Goal: Information Seeking & Learning: Learn about a topic

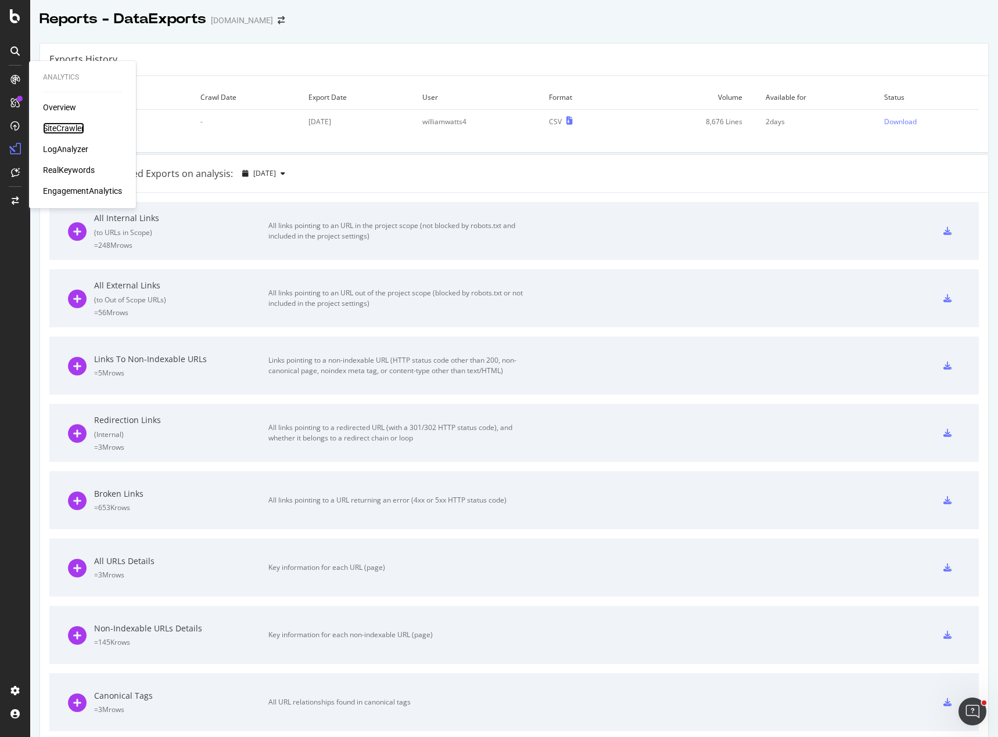
click at [59, 127] on div "SiteCrawler" at bounding box center [63, 129] width 41 height 12
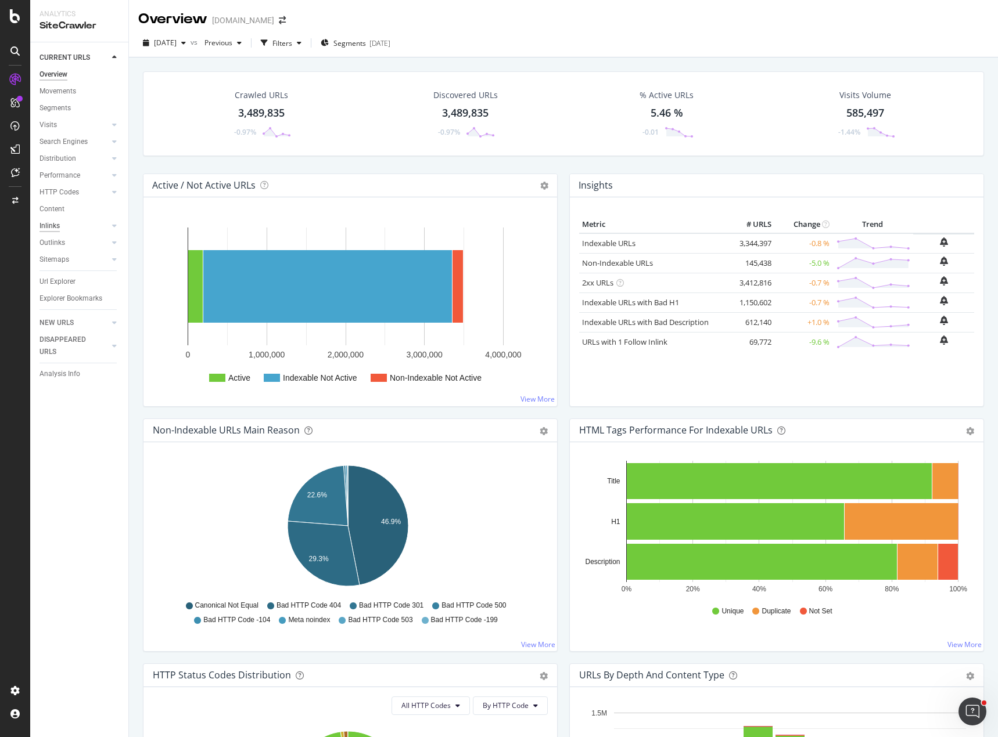
click at [53, 229] on div "Inlinks" at bounding box center [49, 226] width 20 height 12
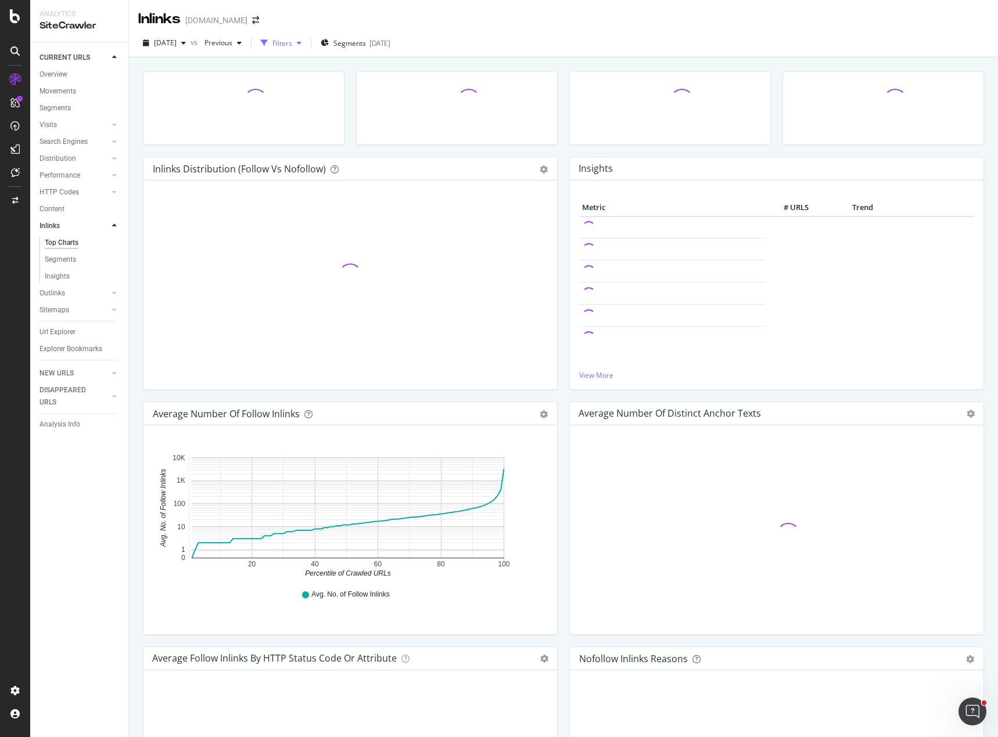
click at [292, 41] on div "Filters" at bounding box center [282, 43] width 20 height 10
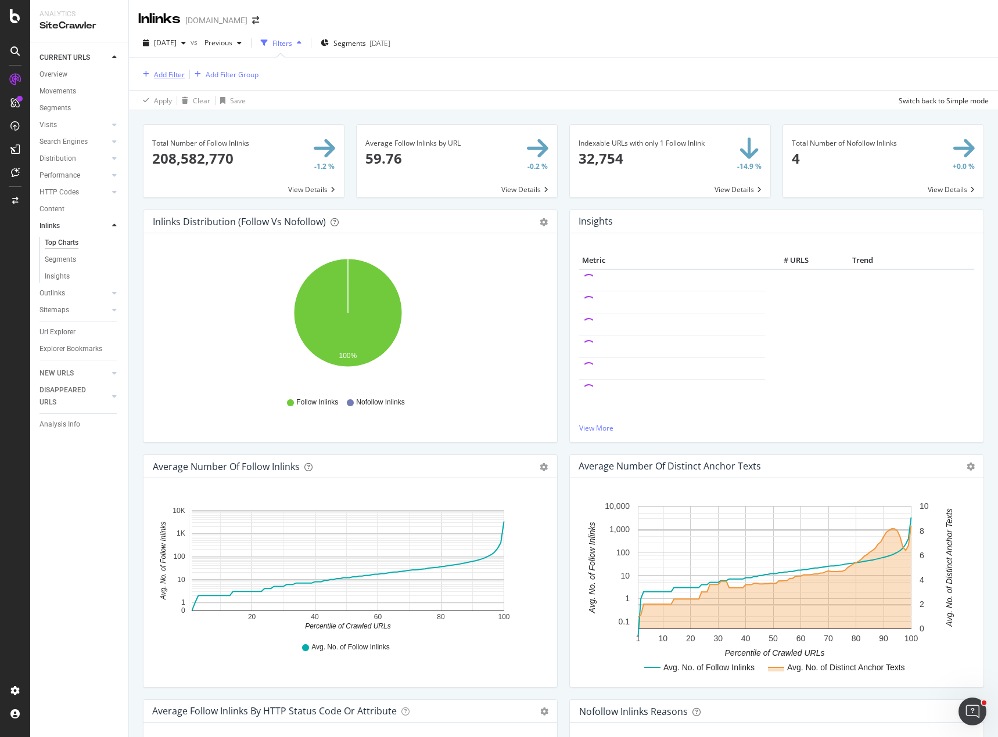
click at [170, 76] on div "Add Filter" at bounding box center [169, 75] width 31 height 10
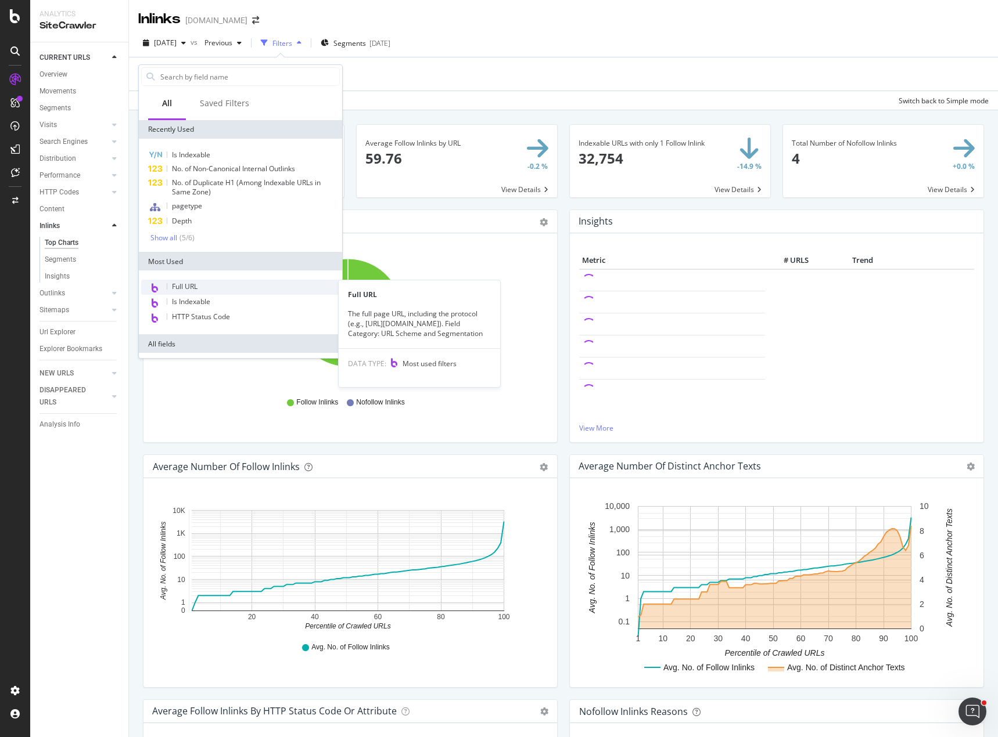
click at [203, 290] on div "Full URL" at bounding box center [240, 287] width 199 height 15
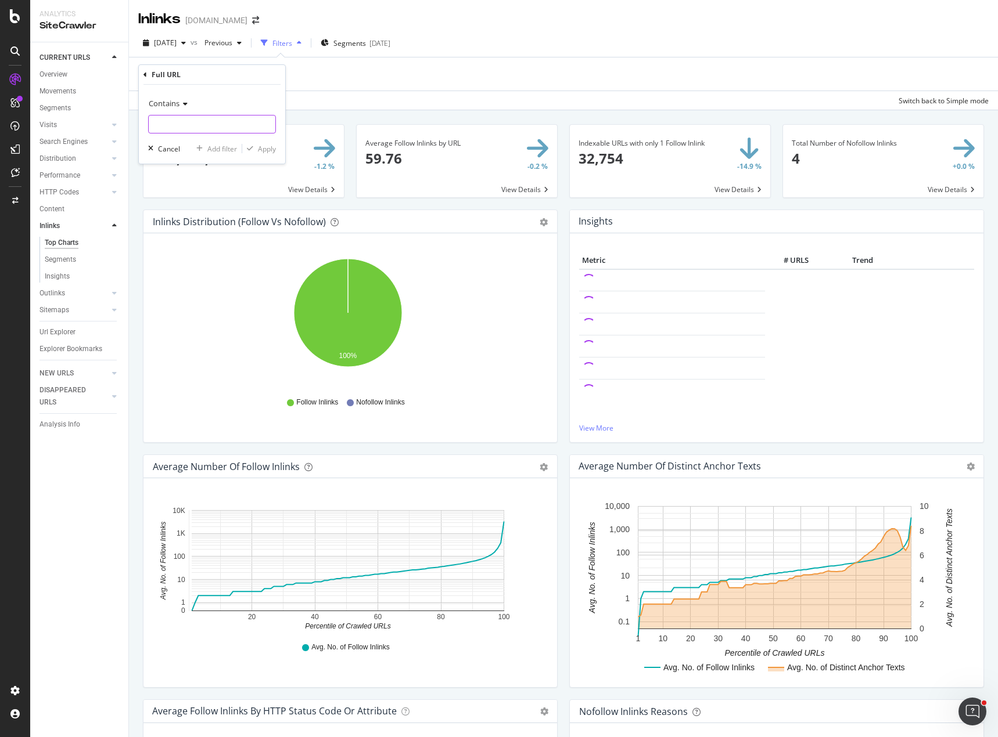
click at [196, 125] on input "text" at bounding box center [212, 124] width 127 height 19
paste input "[URL][DOMAIN_NAME]"
type input "[URL][DOMAIN_NAME]"
click at [182, 105] on icon at bounding box center [183, 103] width 8 height 7
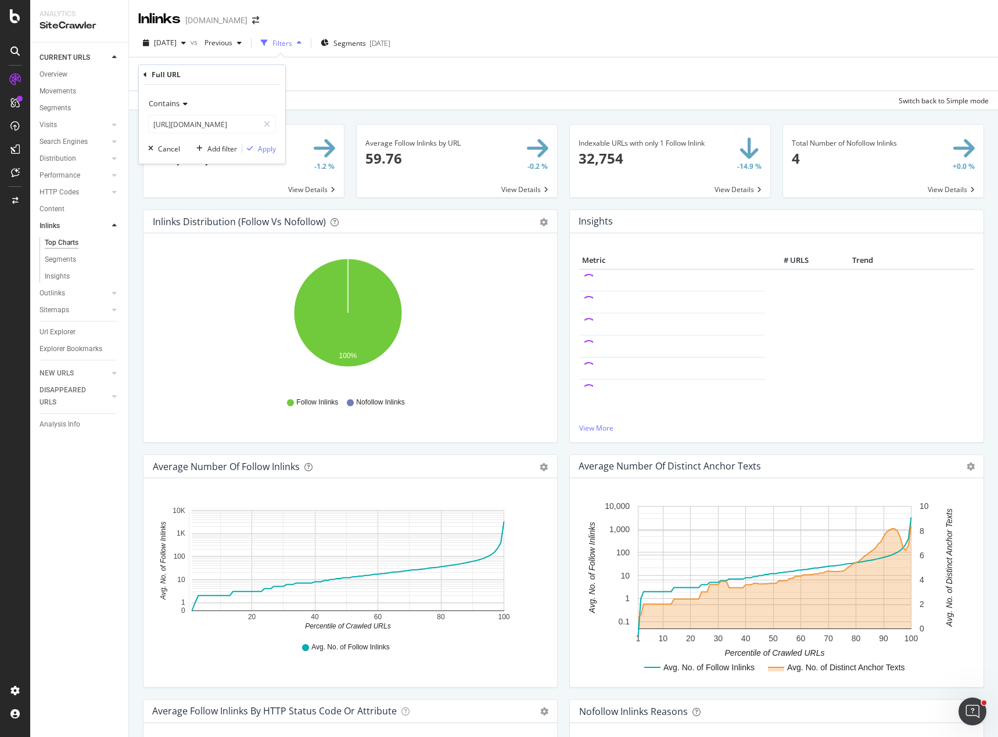
scroll to position [0, 0]
click at [184, 132] on div "Equal to" at bounding box center [213, 127] width 124 height 15
click at [260, 145] on div "Apply" at bounding box center [267, 149] width 18 height 10
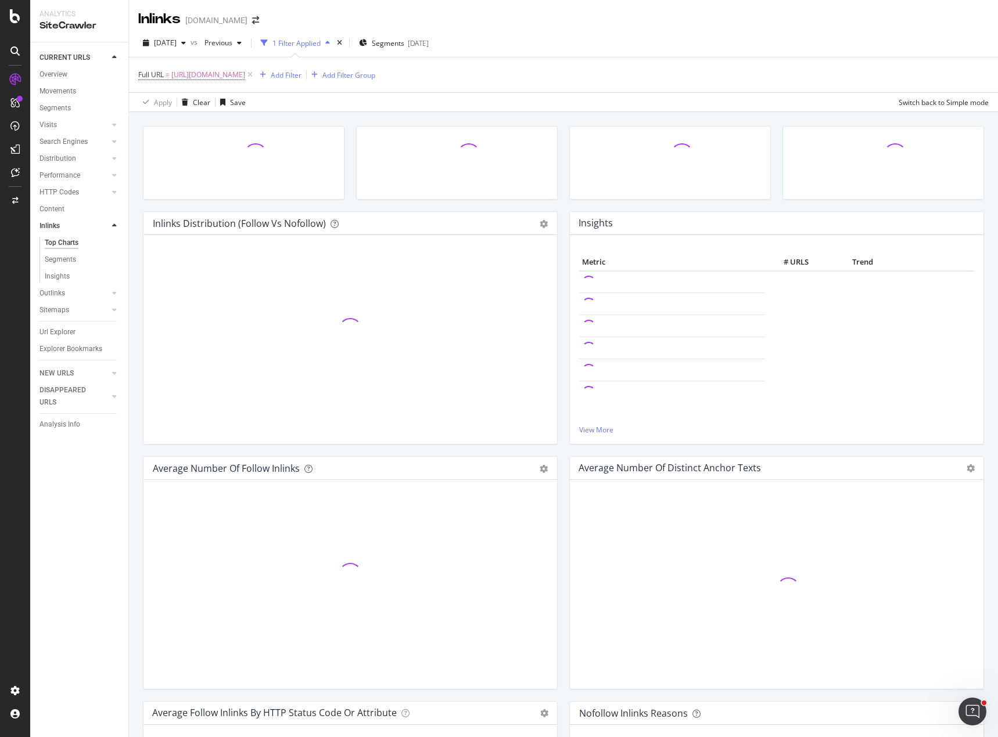
click at [391, 204] on div at bounding box center [456, 168] width 213 height 85
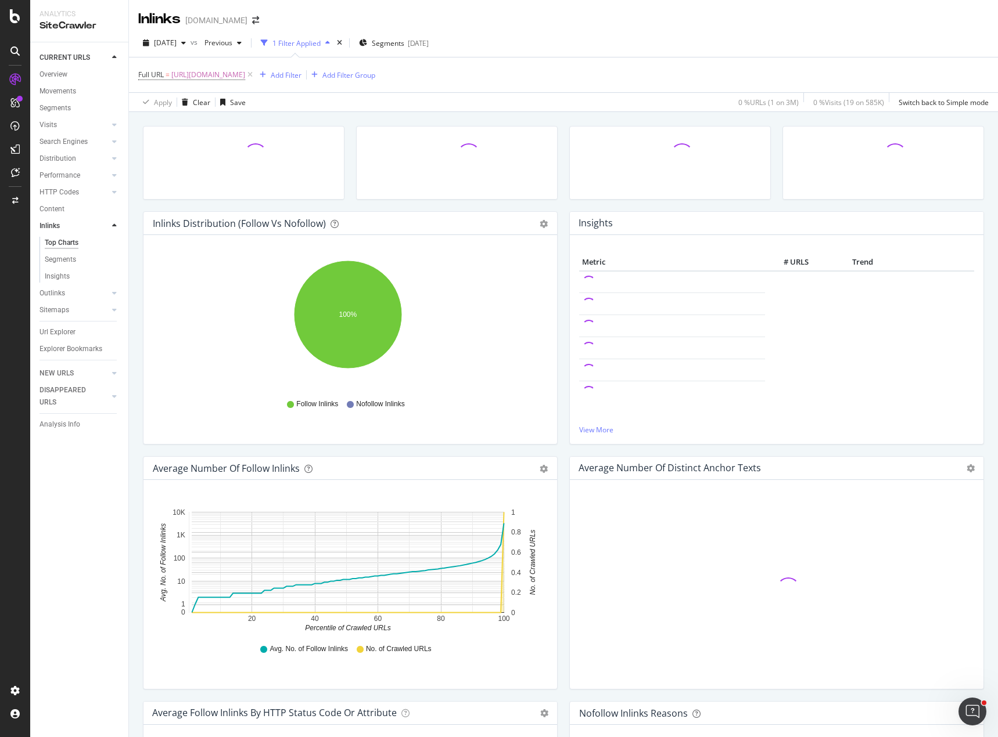
click at [563, 395] on div "Insights Metric # URLS Trend View More" at bounding box center [776, 333] width 426 height 245
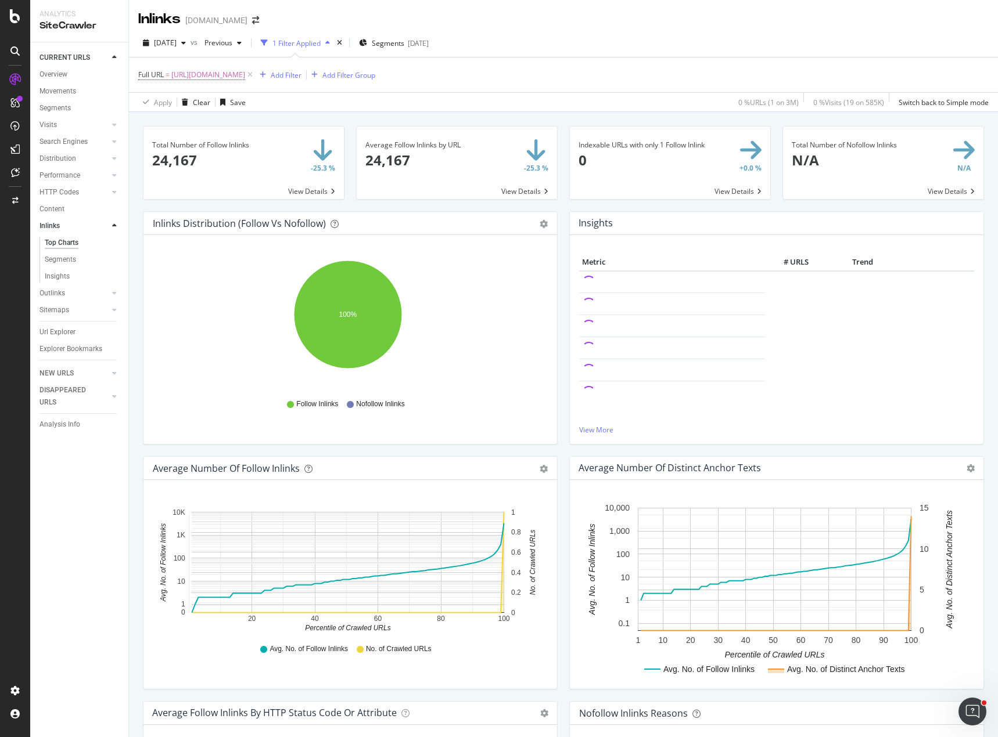
click at [563, 300] on div "Insights Metric # URLS Trend View More" at bounding box center [776, 333] width 426 height 245
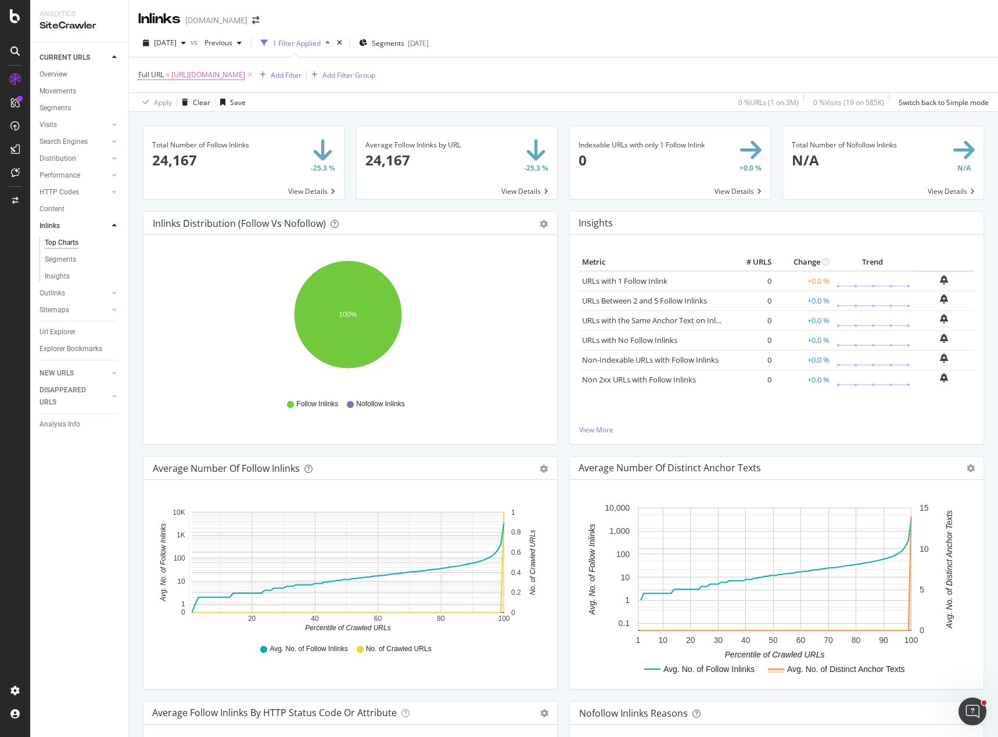
click at [196, 154] on span at bounding box center [243, 163] width 200 height 73
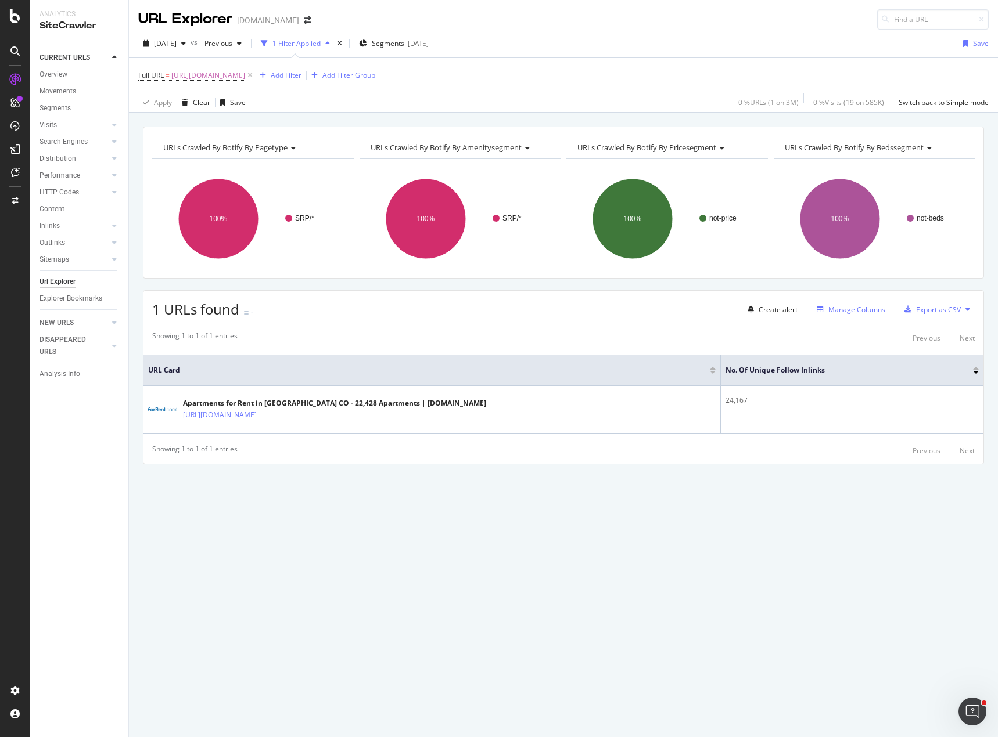
click at [857, 312] on div "Manage Columns" at bounding box center [856, 310] width 57 height 10
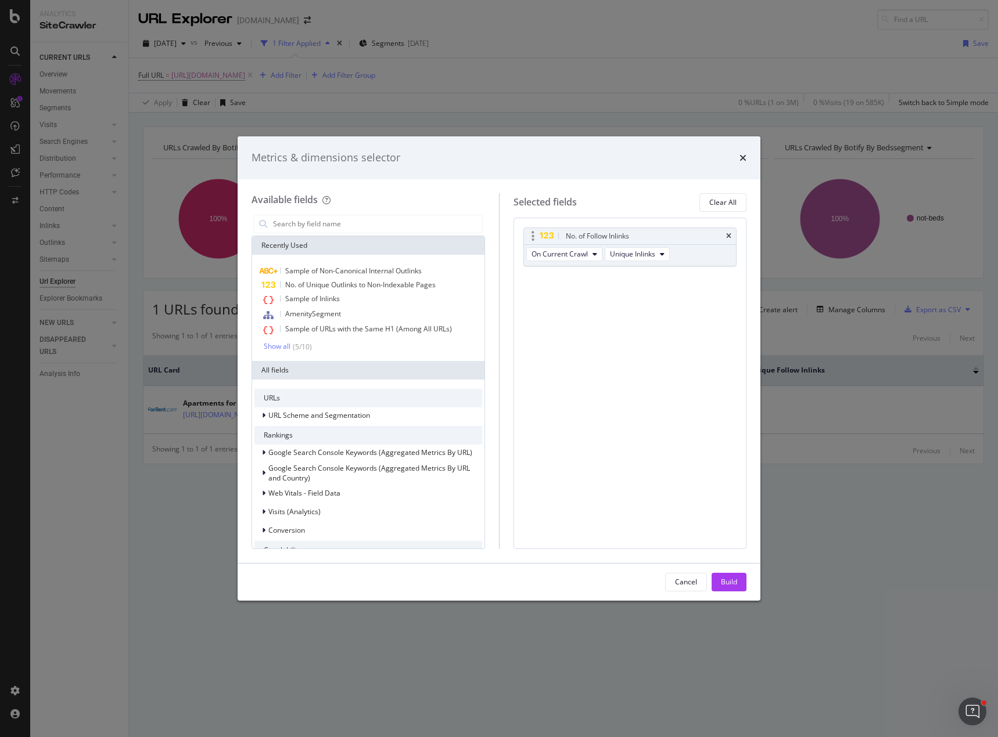
click at [725, 233] on div "No. of Follow Inlinks" at bounding box center [630, 236] width 213 height 16
click at [729, 234] on div "No. of Follow Inlinks" at bounding box center [630, 236] width 213 height 16
click at [729, 234] on icon "times" at bounding box center [728, 236] width 5 height 7
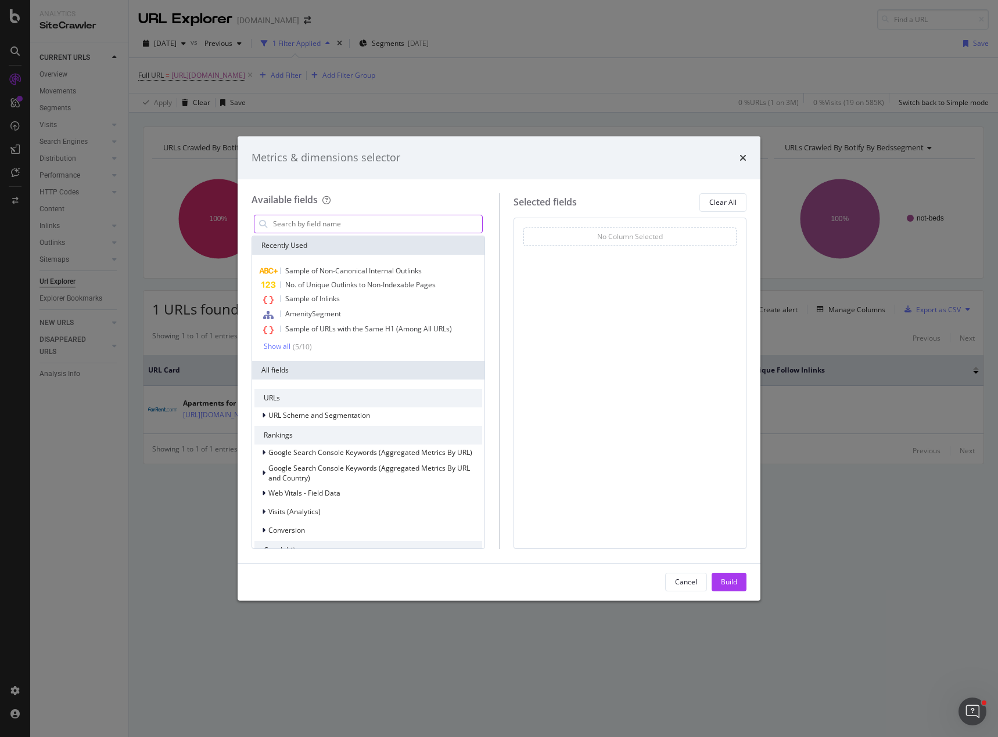
click at [333, 223] on input "modal" at bounding box center [377, 223] width 210 height 17
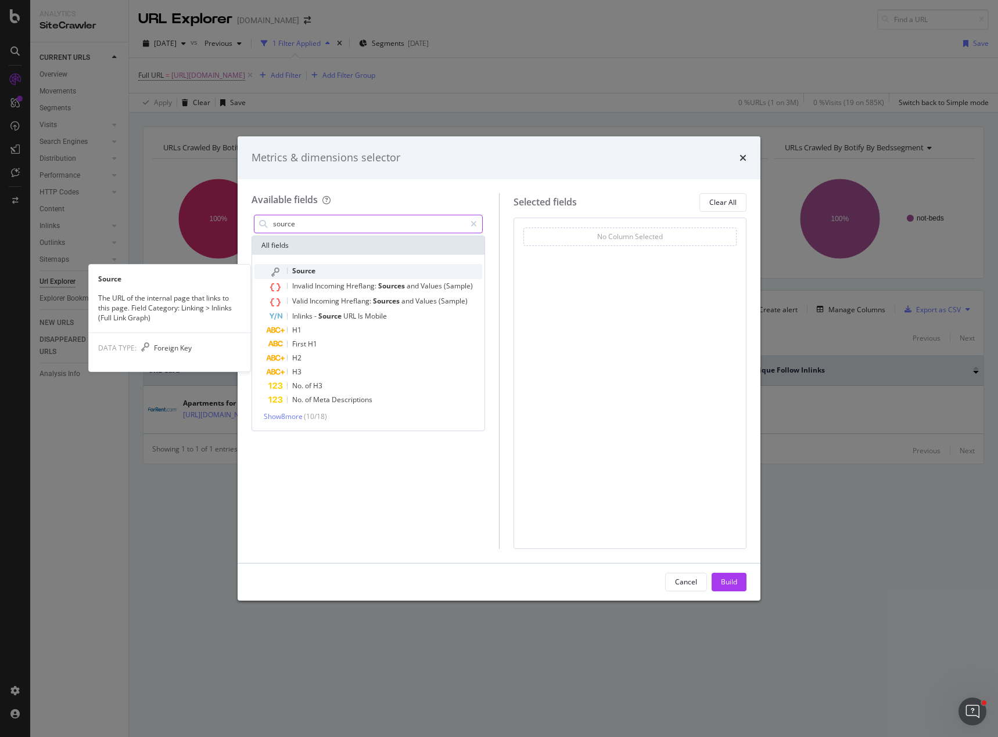
type input "source"
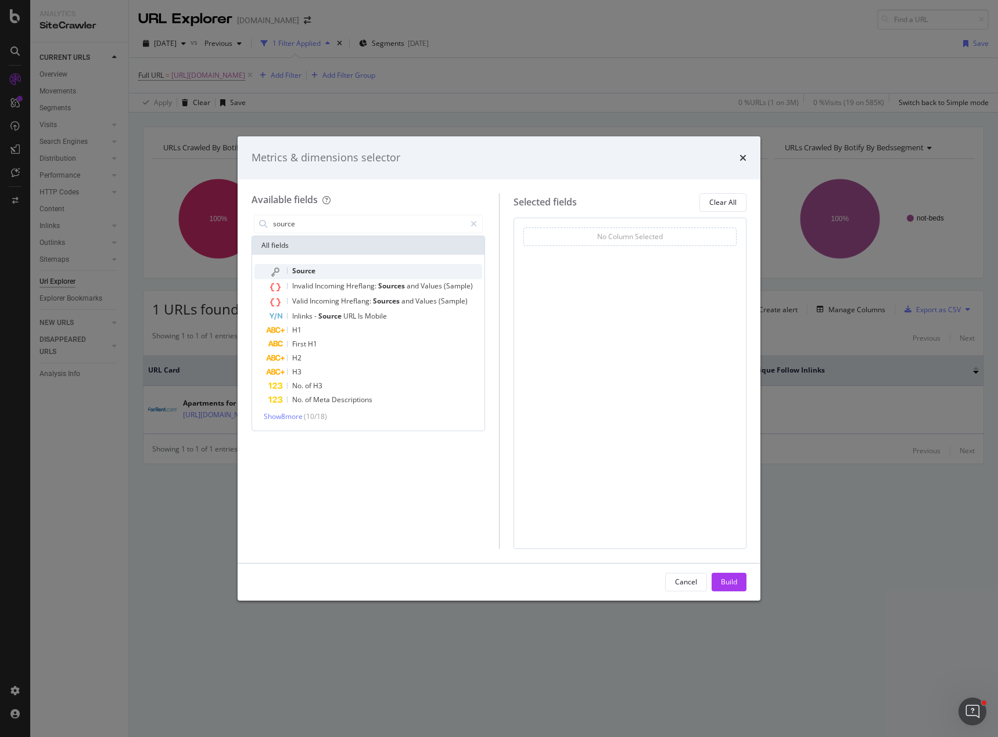
click at [318, 271] on div "Source" at bounding box center [375, 271] width 214 height 15
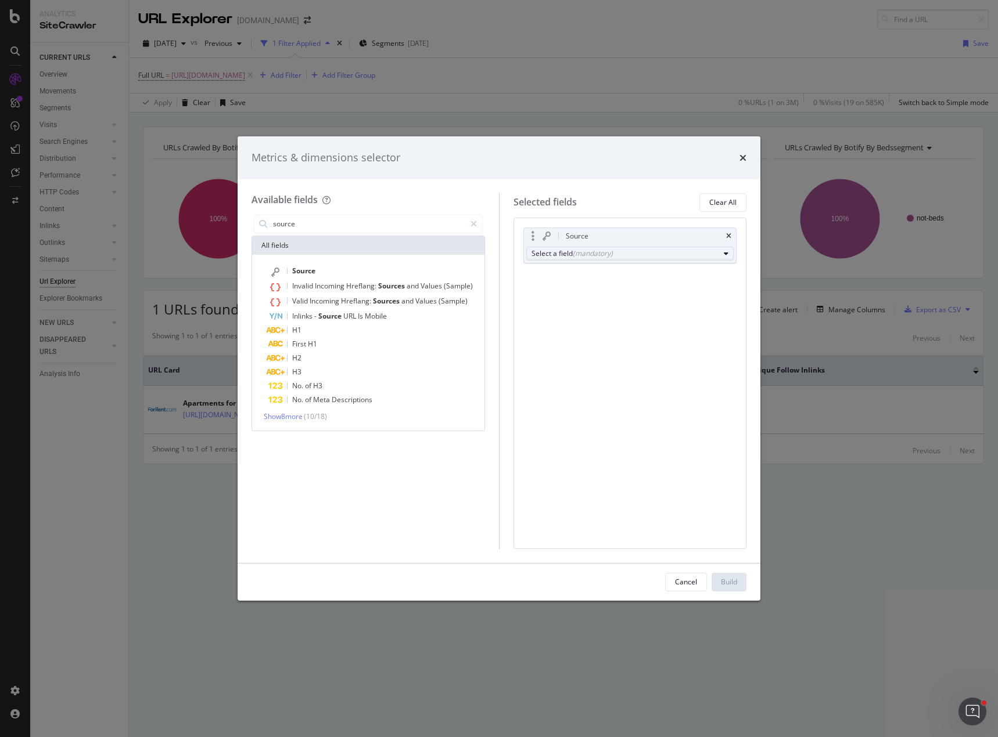
click at [621, 250] on div "Select a field (mandatory)" at bounding box center [625, 254] width 188 height 10
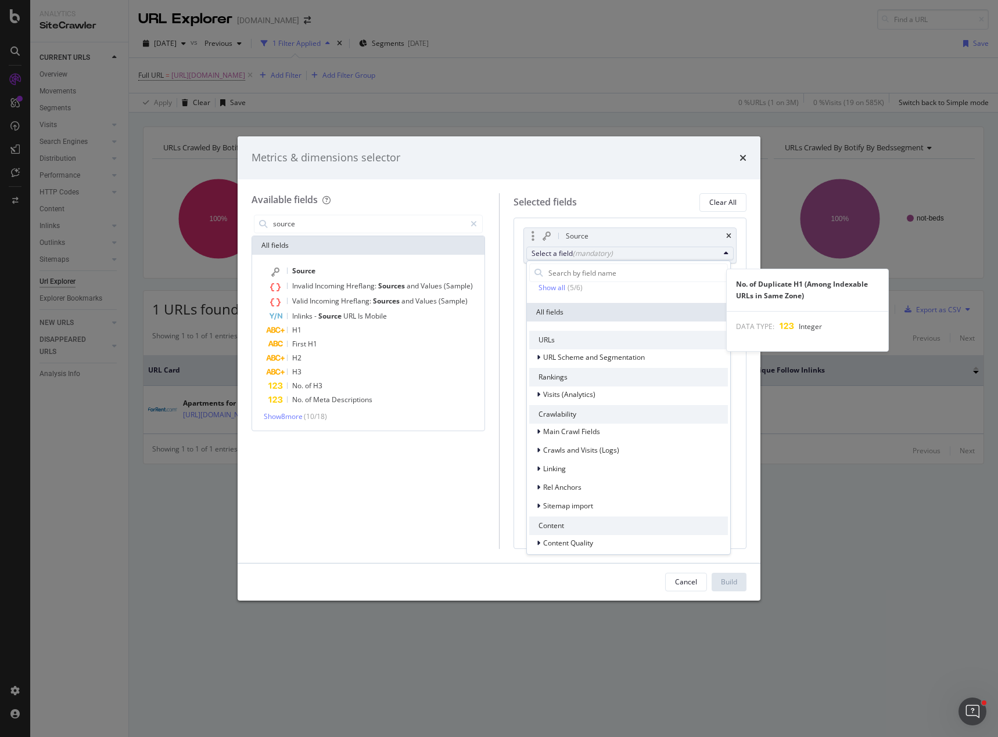
scroll to position [116, 0]
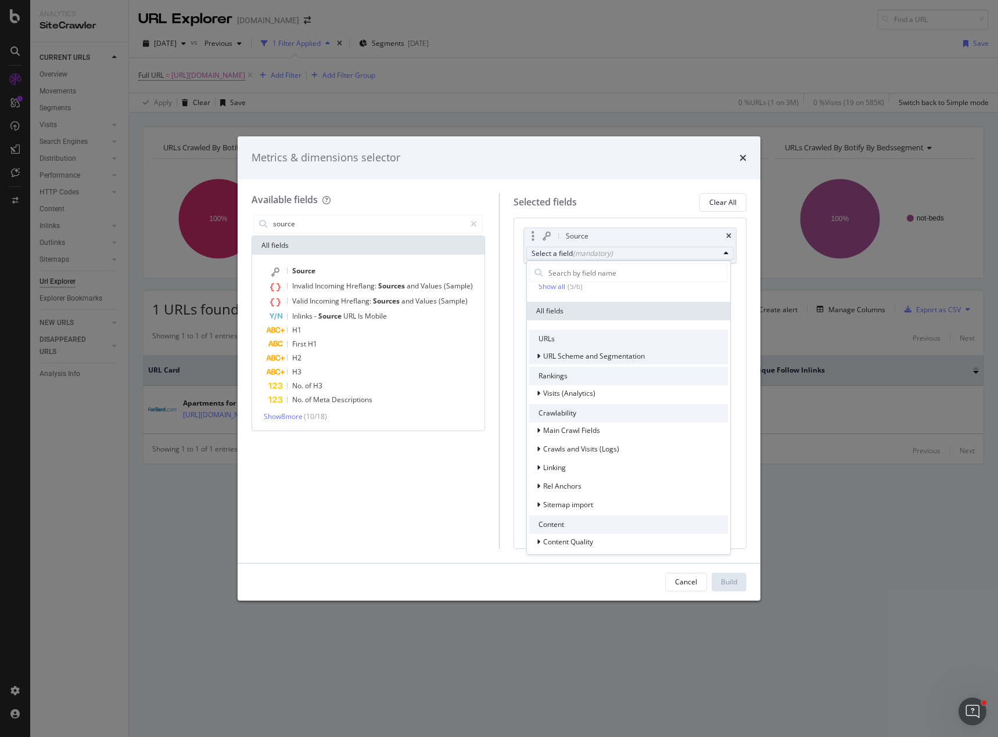
click at [537, 357] on icon "modal" at bounding box center [538, 356] width 3 height 7
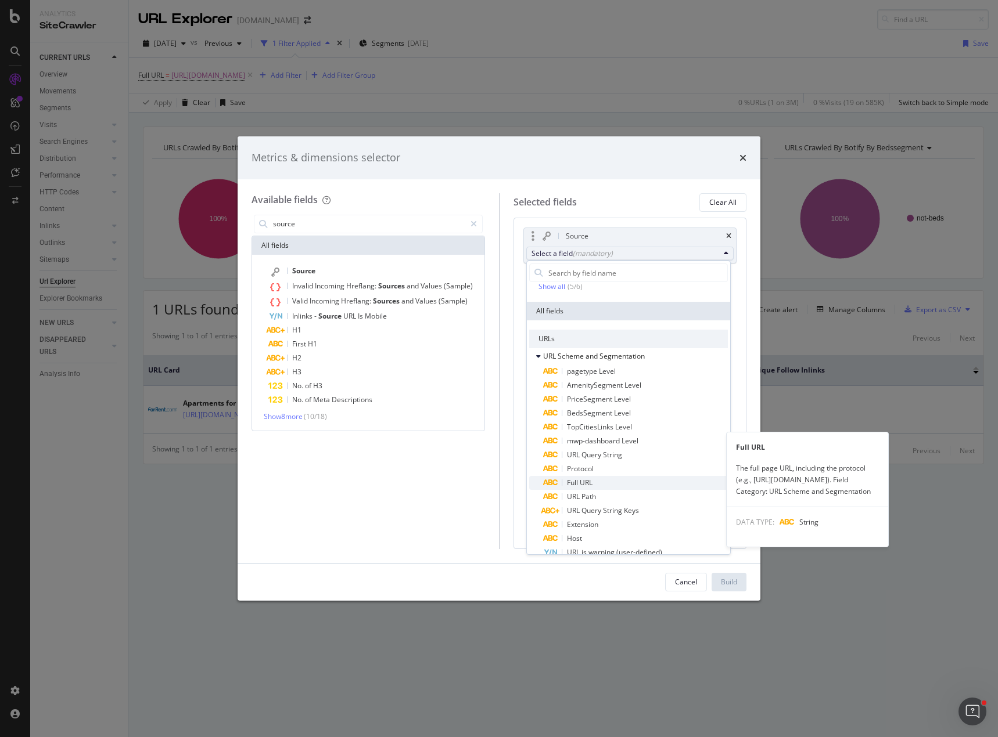
click at [599, 481] on span "Full URL" at bounding box center [635, 483] width 185 height 14
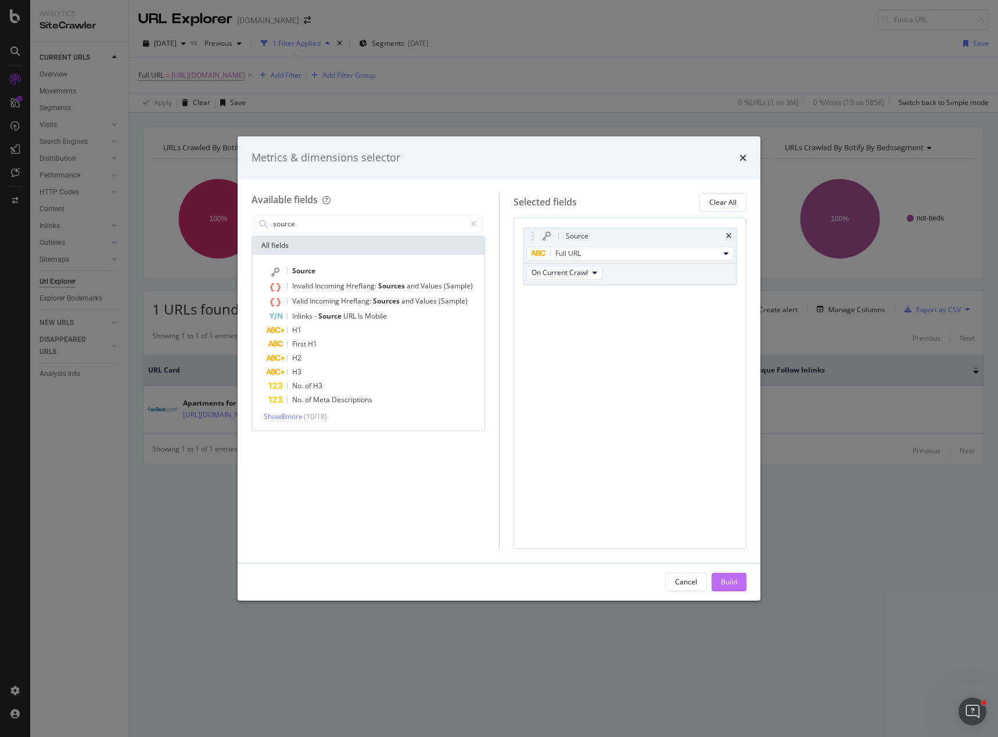
click at [728, 584] on div "Build" at bounding box center [729, 582] width 16 height 10
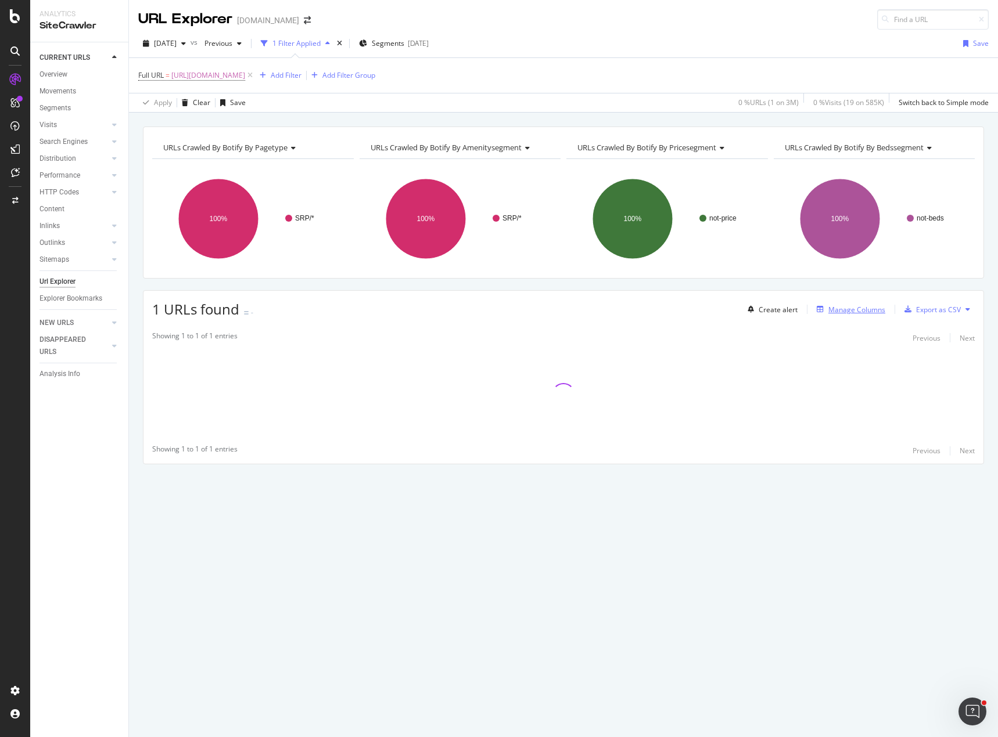
click at [862, 309] on div "Manage Columns" at bounding box center [856, 310] width 57 height 10
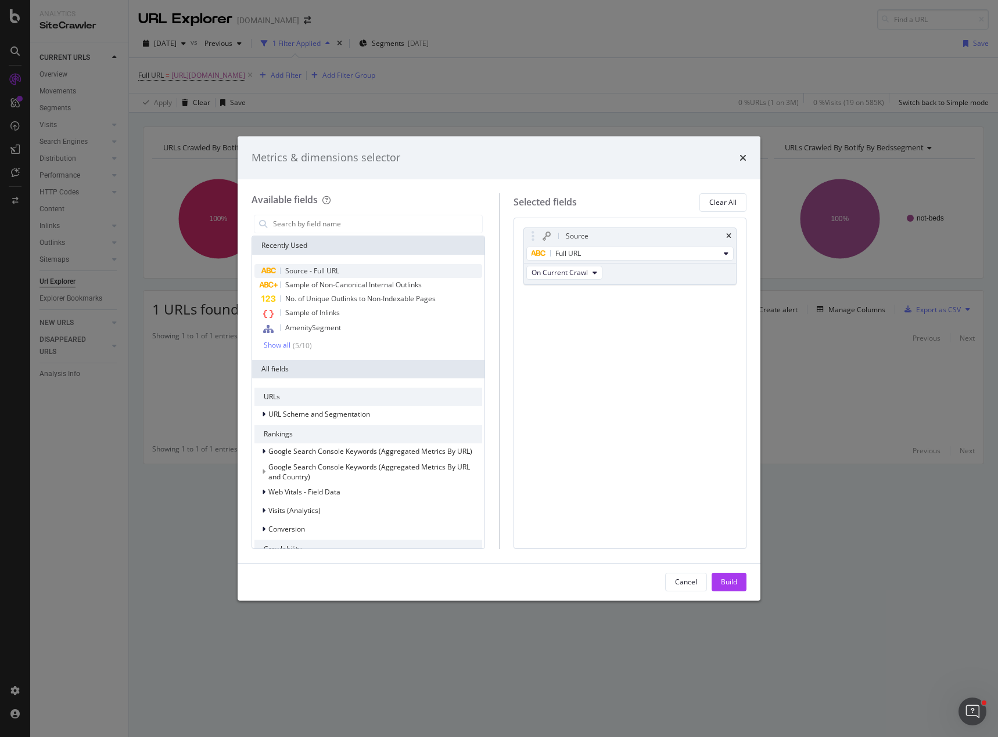
click at [326, 272] on span "Source - Full URL" at bounding box center [312, 271] width 54 height 10
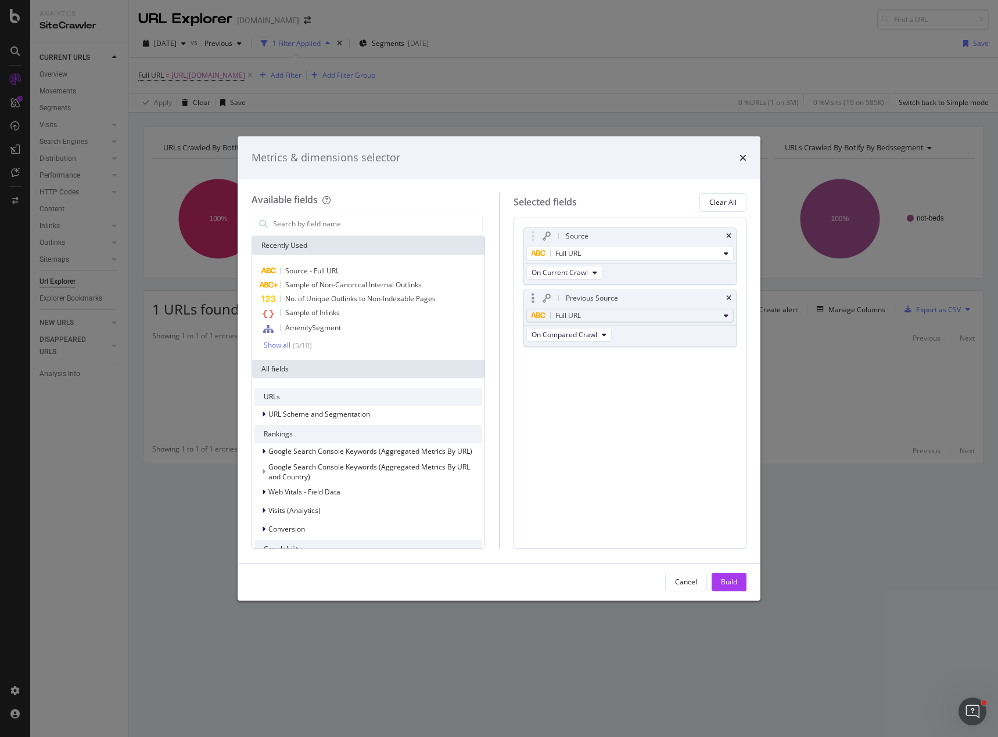
click at [626, 316] on div "Full URL" at bounding box center [625, 316] width 188 height 14
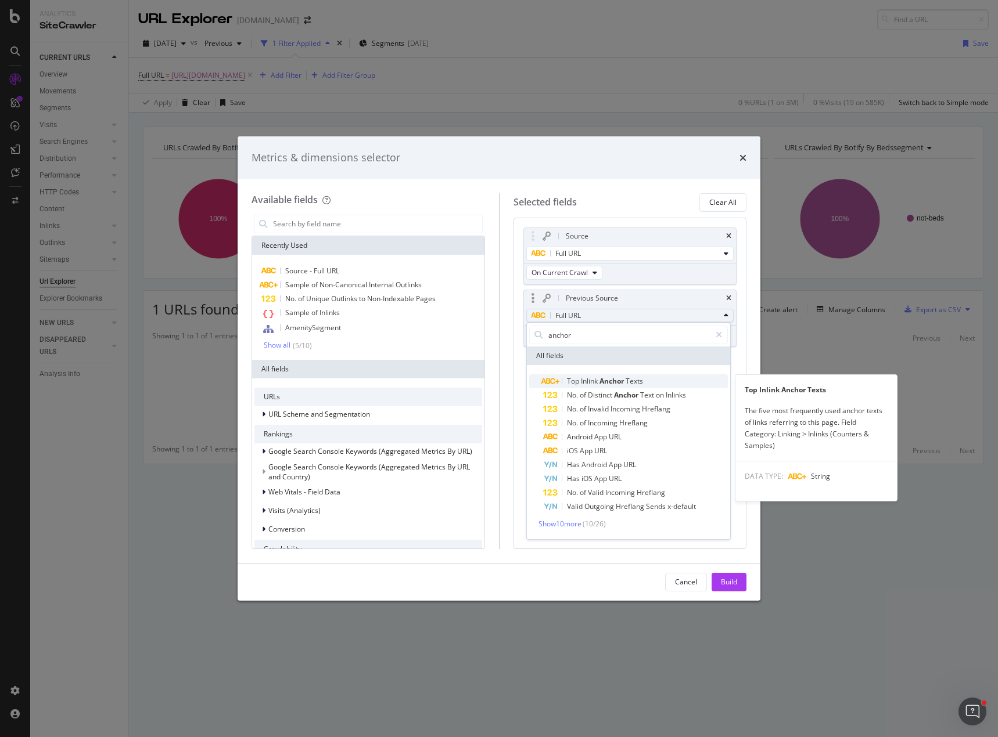
type input "anchor"
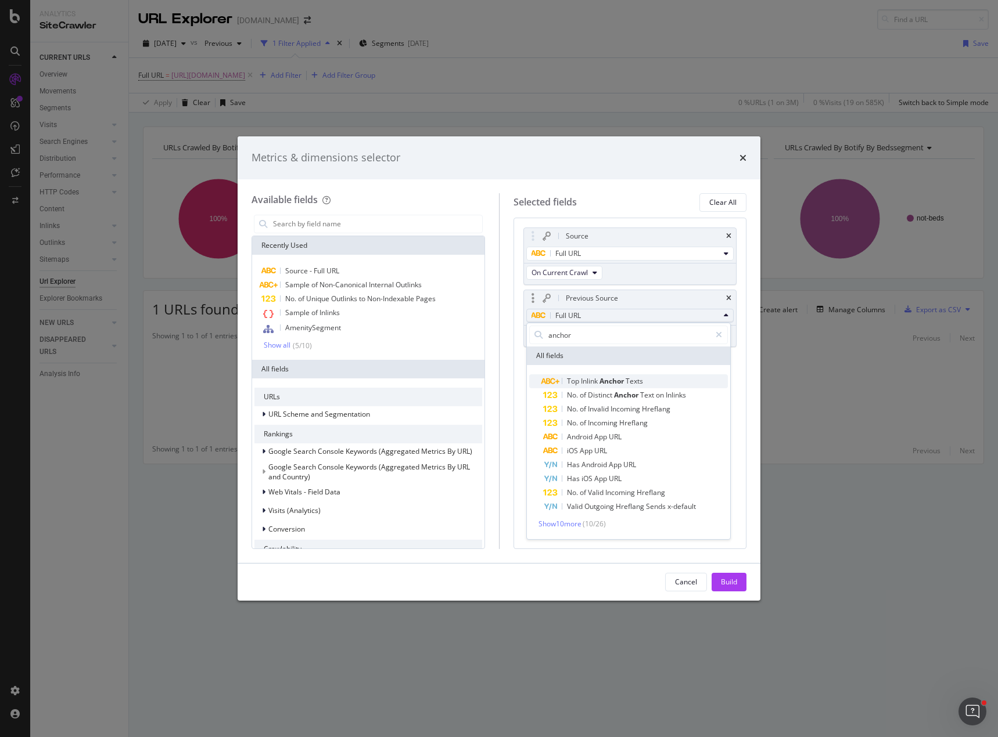
click at [621, 379] on span "Anchor" at bounding box center [612, 381] width 26 height 10
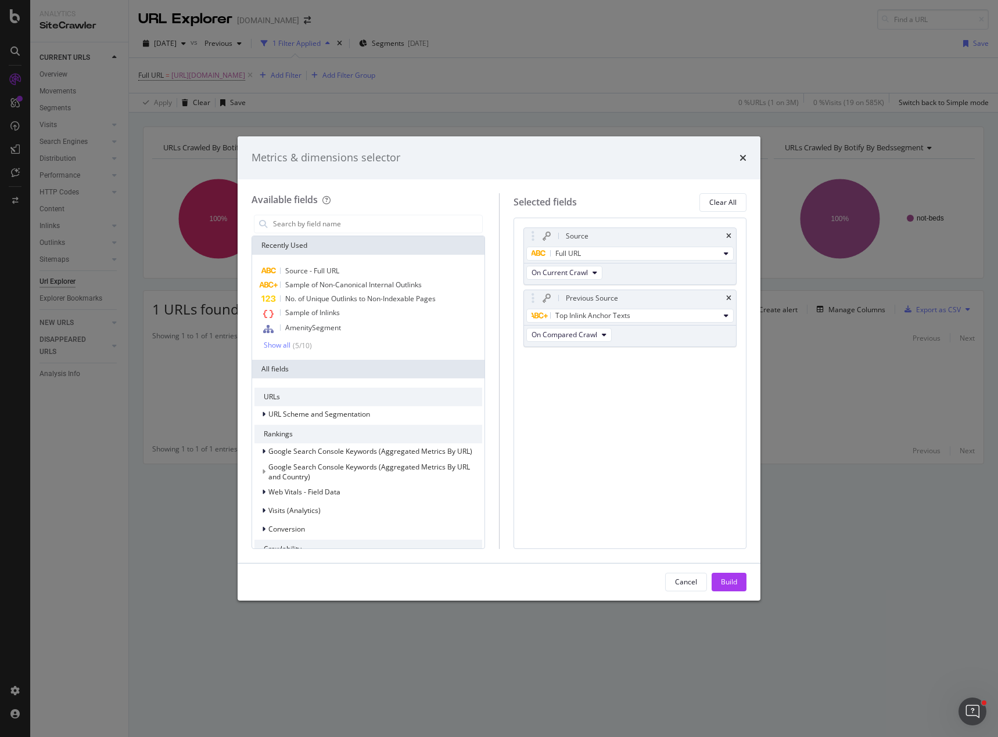
drag, startPoint x: 726, startPoint y: 585, endPoint x: 621, endPoint y: 373, distance: 236.8
click at [651, 390] on div "Metrics & dimensions selector Available fields Recently Used Source - Full URL …" at bounding box center [499, 368] width 523 height 465
click at [606, 338] on icon "modal" at bounding box center [604, 335] width 5 height 7
click at [575, 352] on span "On Current Crawl" at bounding box center [569, 356] width 67 height 10
click at [729, 579] on div "Build" at bounding box center [729, 582] width 16 height 10
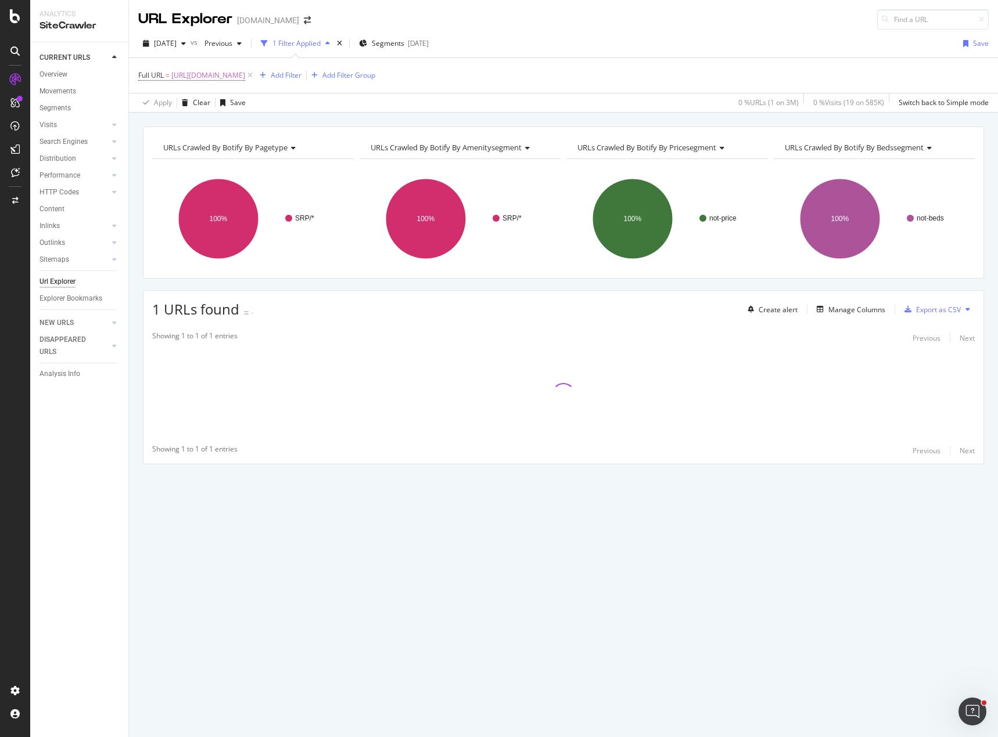
click at [491, 284] on div "URLs Crawled By Botify By pagetype Chart (by Value) Table Expand Export as CSV …" at bounding box center [563, 316] width 869 height 379
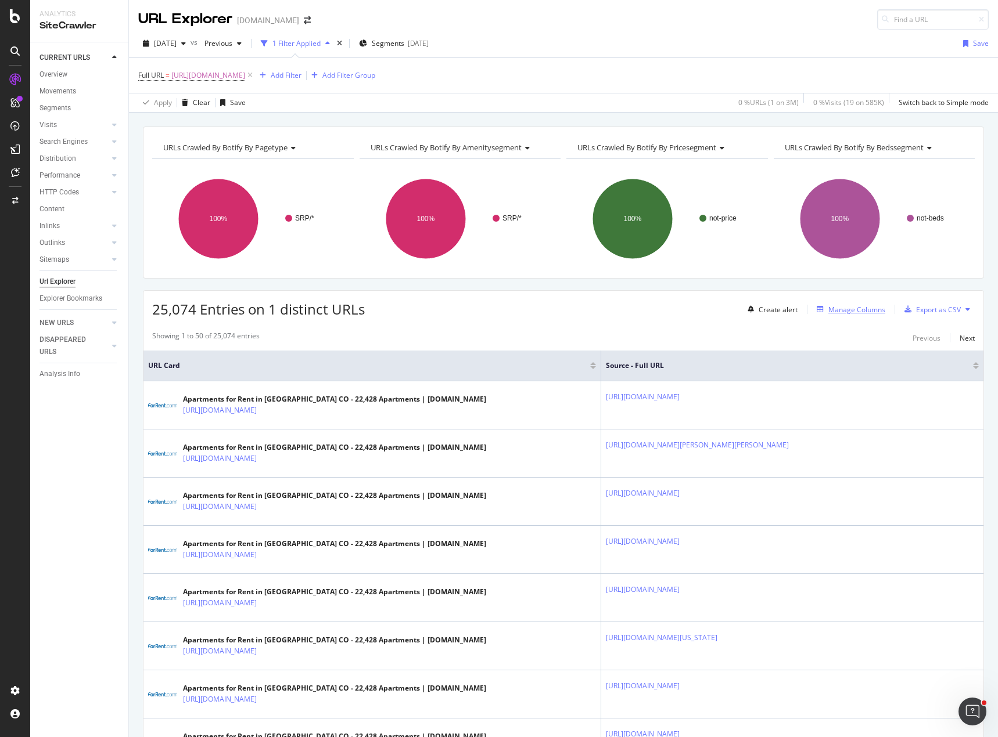
click at [855, 309] on div "Manage Columns" at bounding box center [856, 310] width 57 height 10
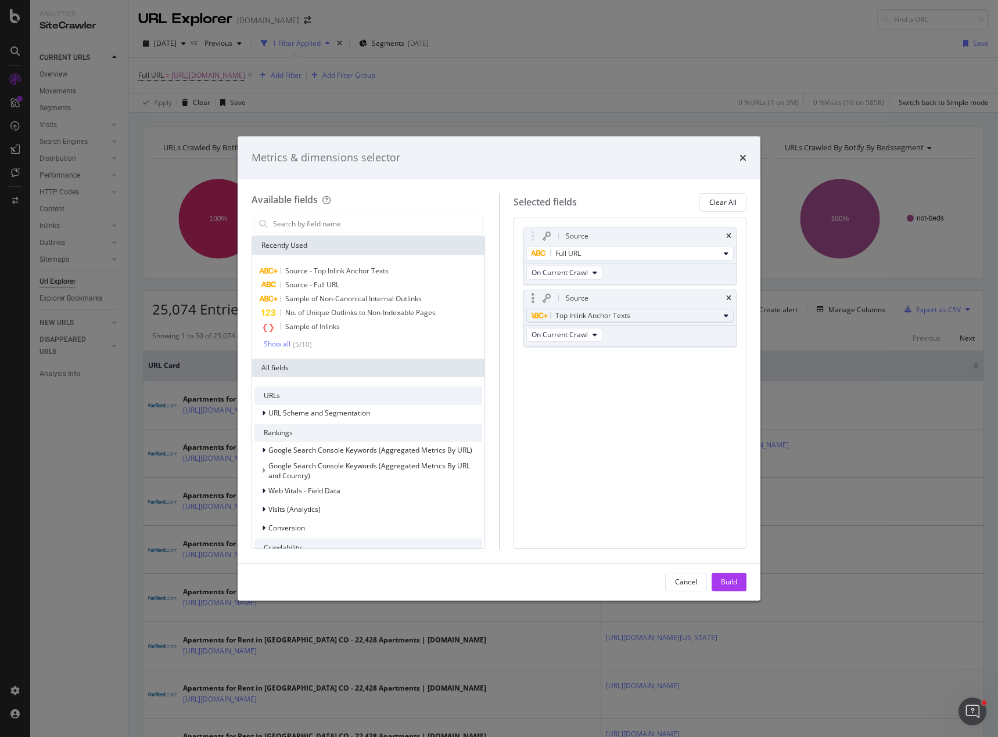
click at [656, 315] on div "Top Inlink Anchor Texts" at bounding box center [625, 316] width 188 height 14
click at [344, 226] on input "modal" at bounding box center [377, 223] width 210 height 17
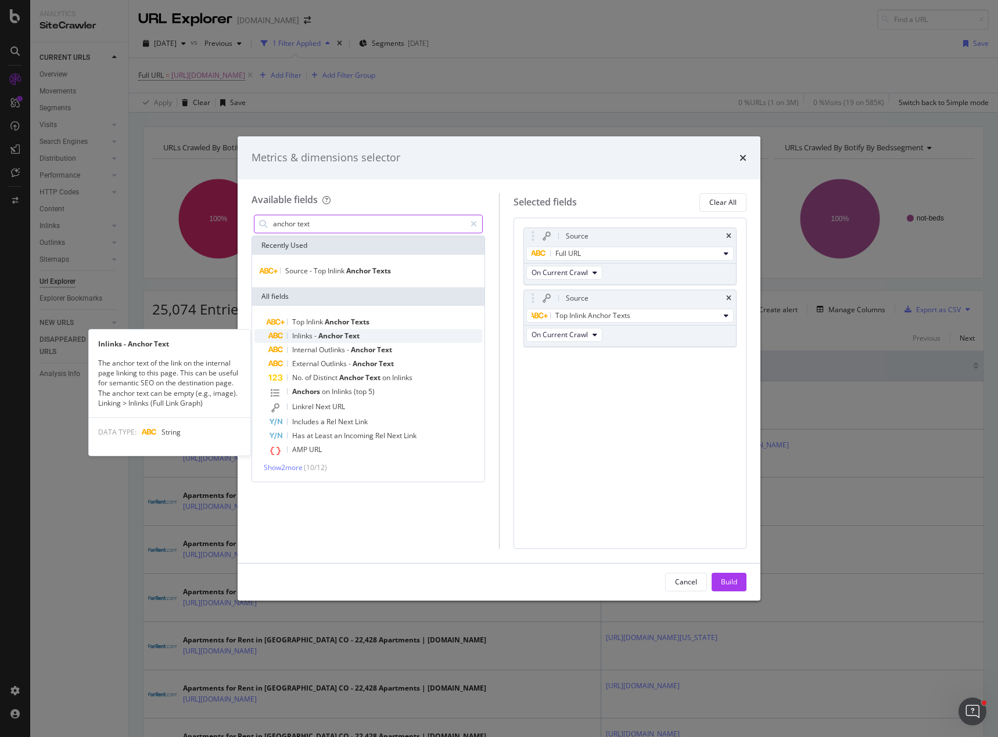
type input "anchor text"
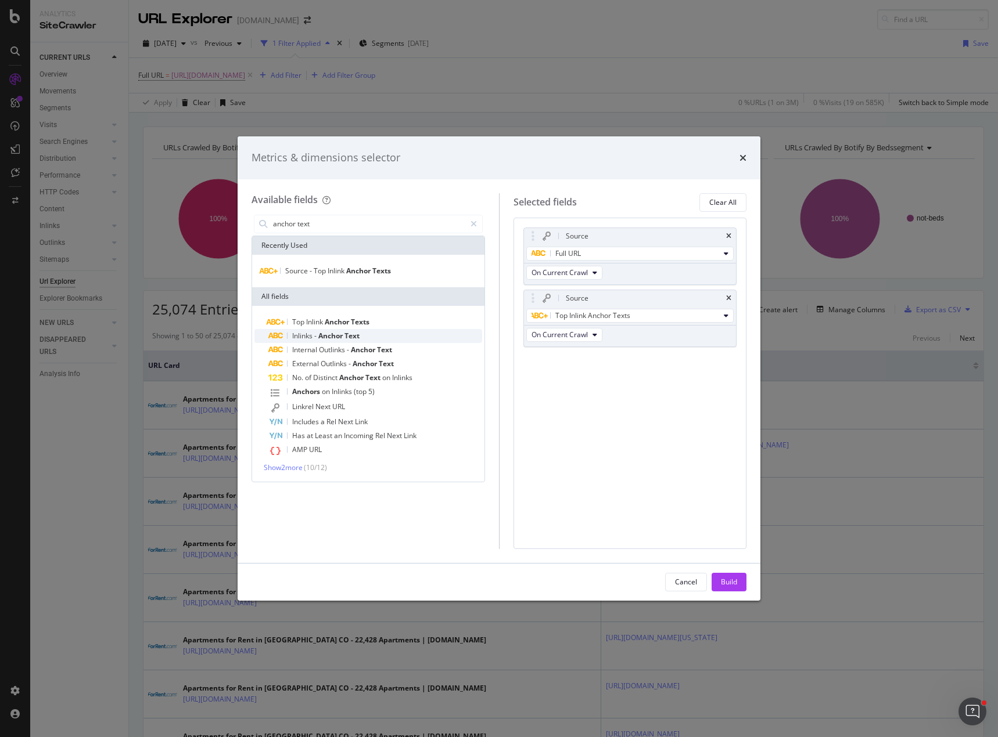
click at [352, 336] on span "Text" at bounding box center [351, 336] width 15 height 10
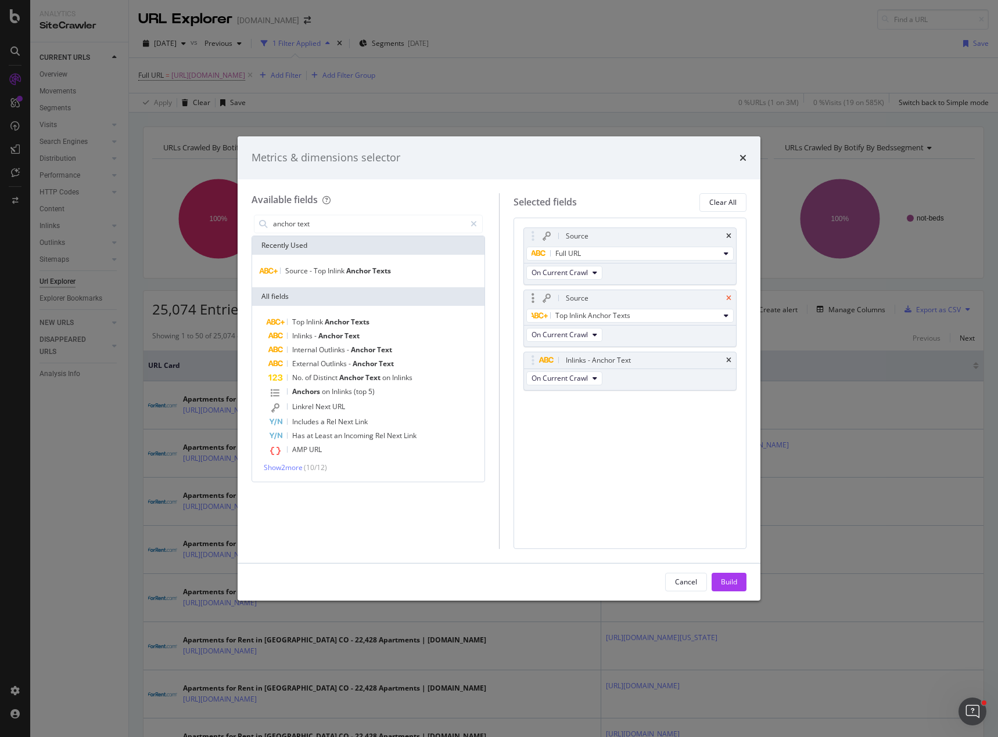
click at [731, 296] on icon "times" at bounding box center [728, 298] width 5 height 7
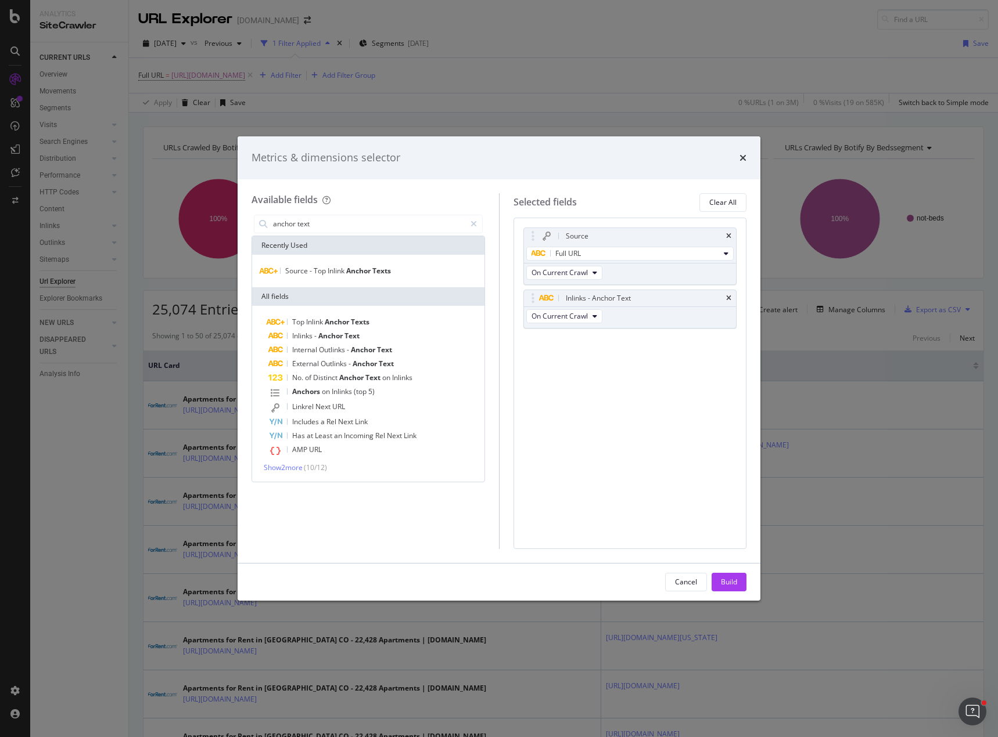
click at [728, 581] on div "Build" at bounding box center [729, 582] width 16 height 10
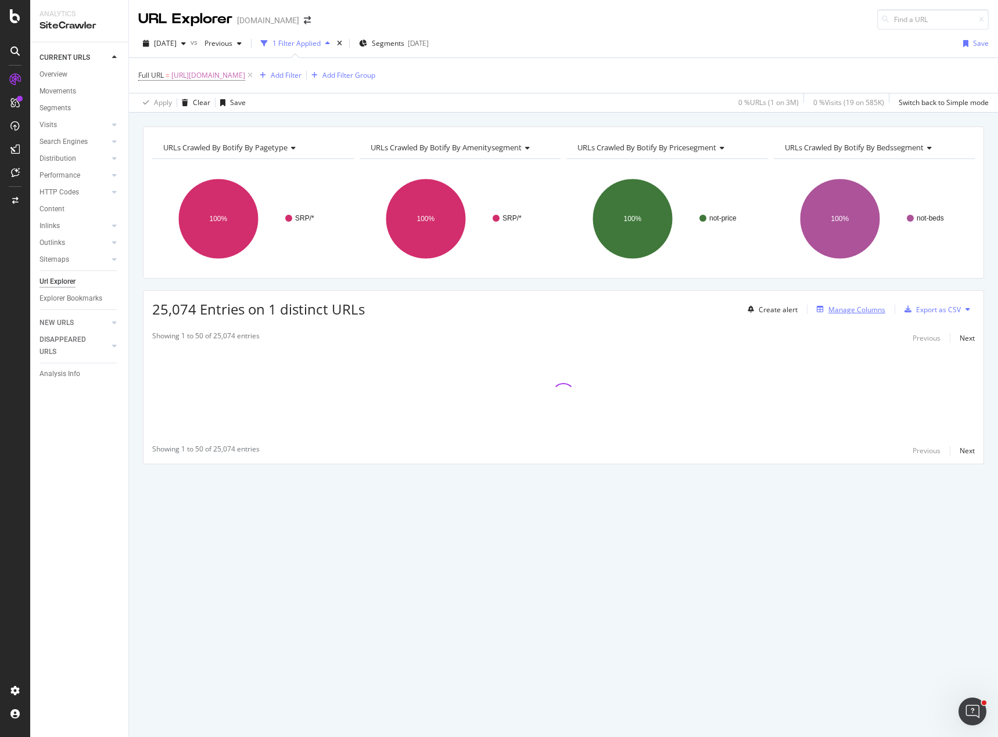
click at [858, 311] on div "Manage Columns" at bounding box center [856, 310] width 57 height 10
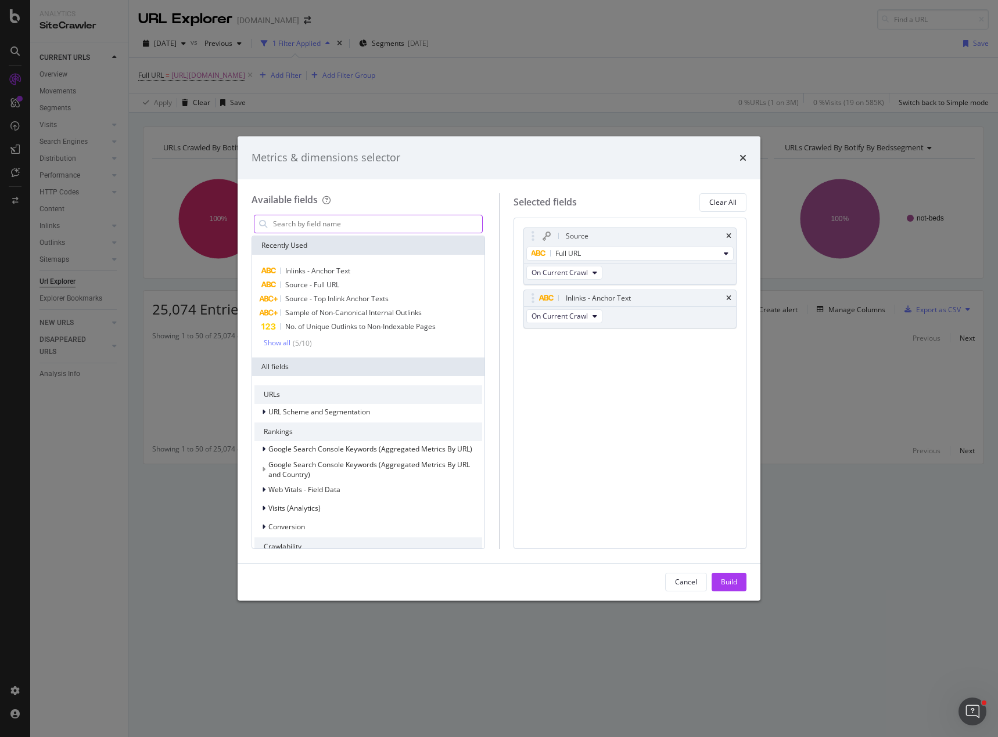
click at [313, 223] on input "modal" at bounding box center [377, 223] width 210 height 17
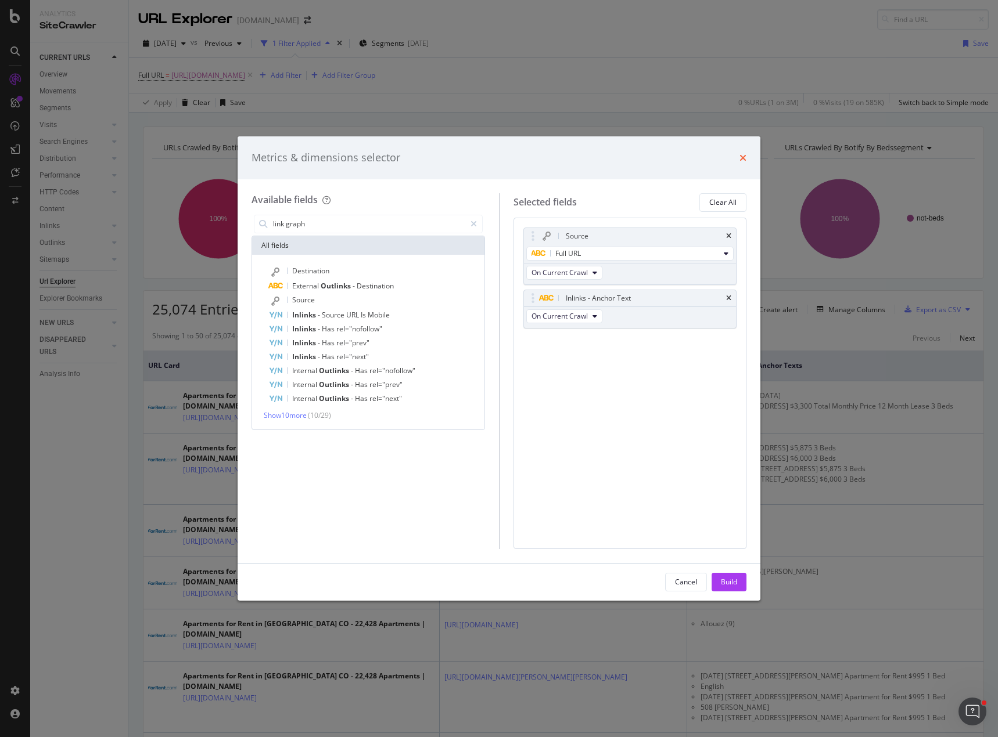
type input "link graph"
click at [744, 154] on icon "times" at bounding box center [742, 157] width 7 height 9
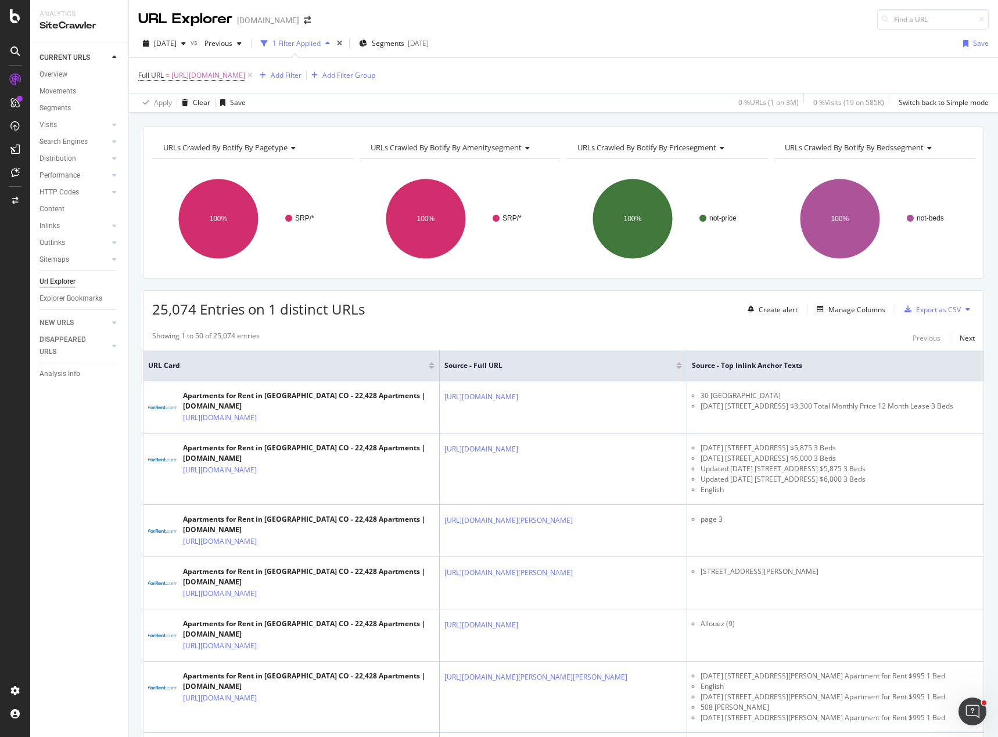
click at [841, 312] on div "Manage Columns" at bounding box center [856, 310] width 57 height 10
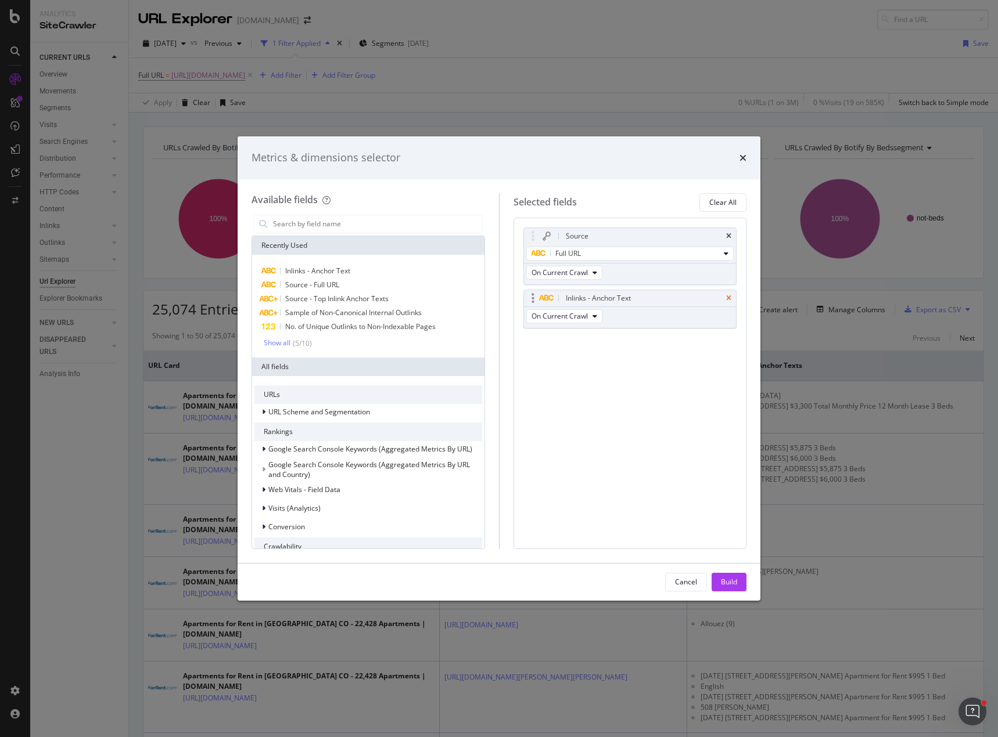
click at [728, 298] on icon "times" at bounding box center [728, 298] width 5 height 7
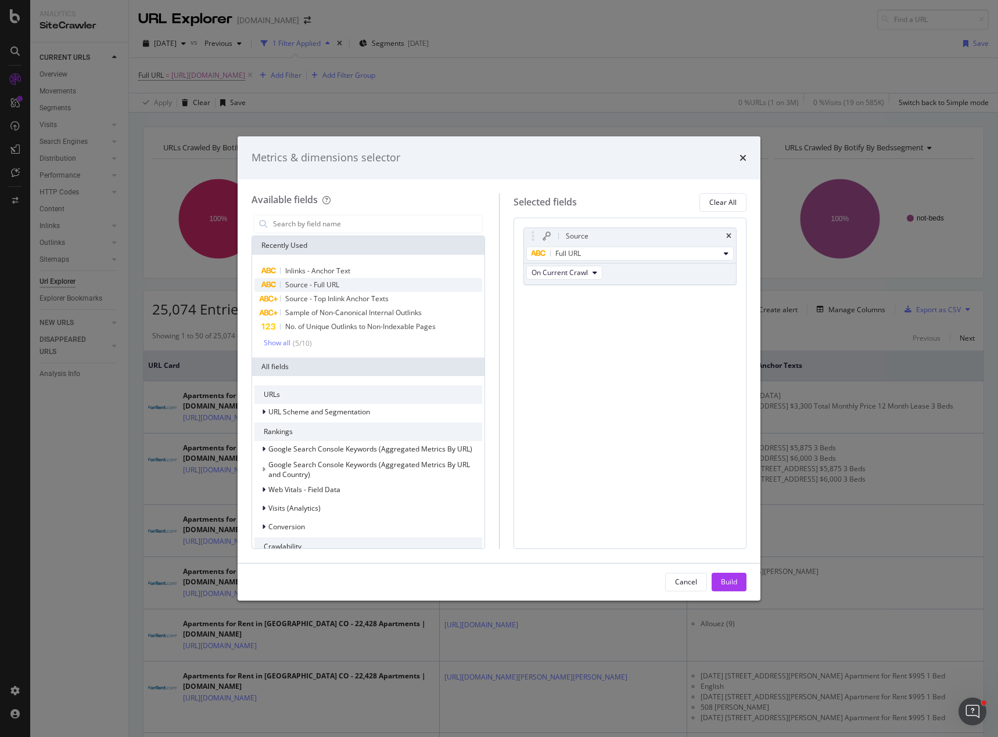
click at [329, 287] on span "Source - Full URL" at bounding box center [312, 285] width 54 height 10
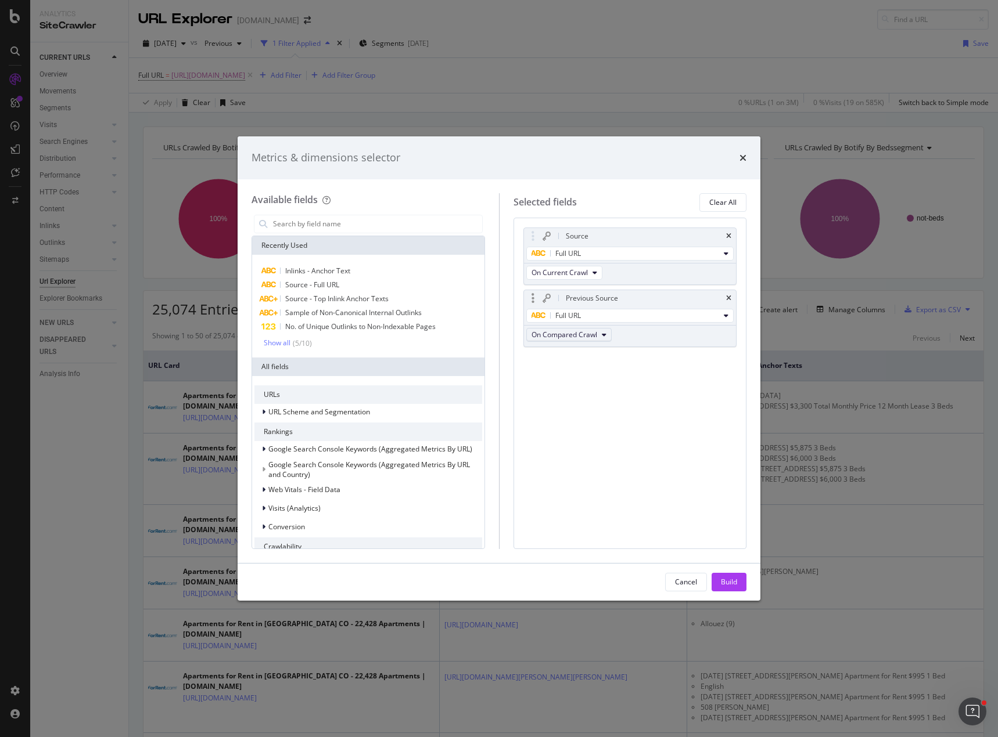
click at [596, 335] on span "On Compared Crawl" at bounding box center [564, 335] width 66 height 10
click at [571, 380] on span "On Compared Crawl" at bounding box center [569, 377] width 67 height 10
click at [614, 312] on div "Full URL" at bounding box center [625, 316] width 188 height 14
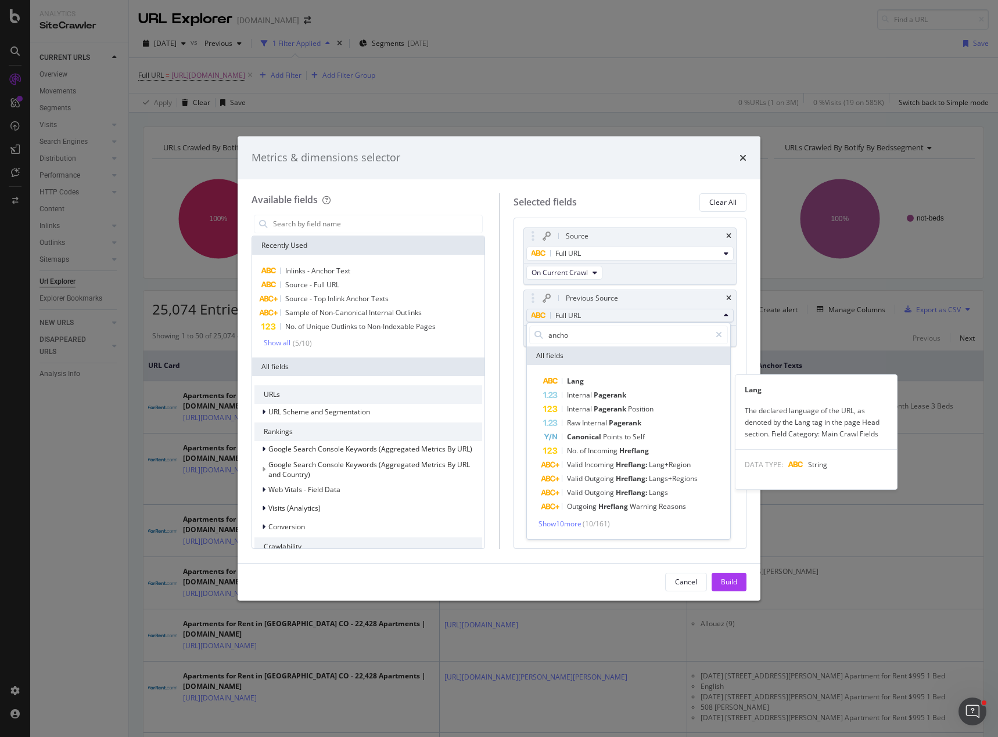
type input "anchor"
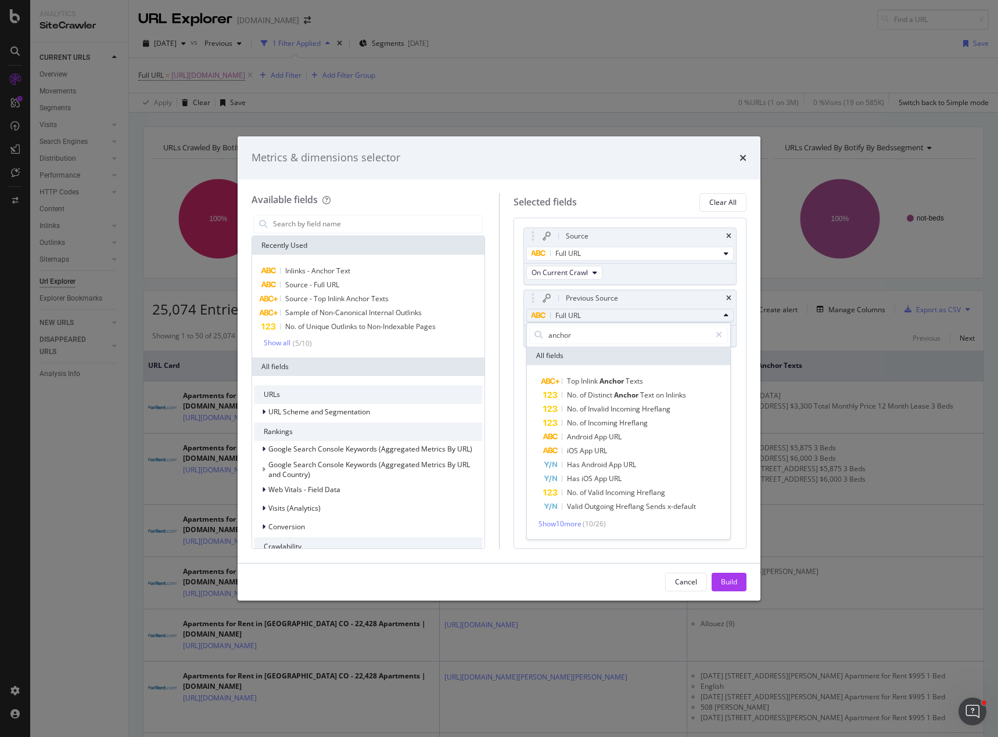
click at [743, 362] on div "Source Full URL On Current Crawl Previous Source Full URL anchor All fields Top…" at bounding box center [629, 384] width 233 height 332
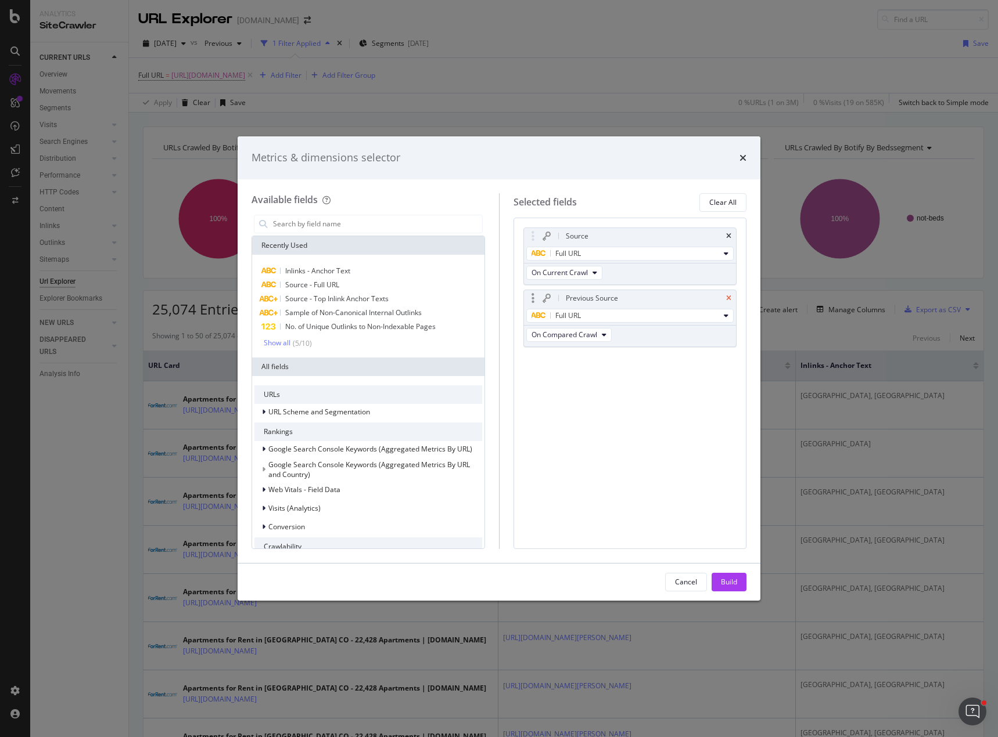
click at [728, 297] on icon "times" at bounding box center [728, 298] width 5 height 7
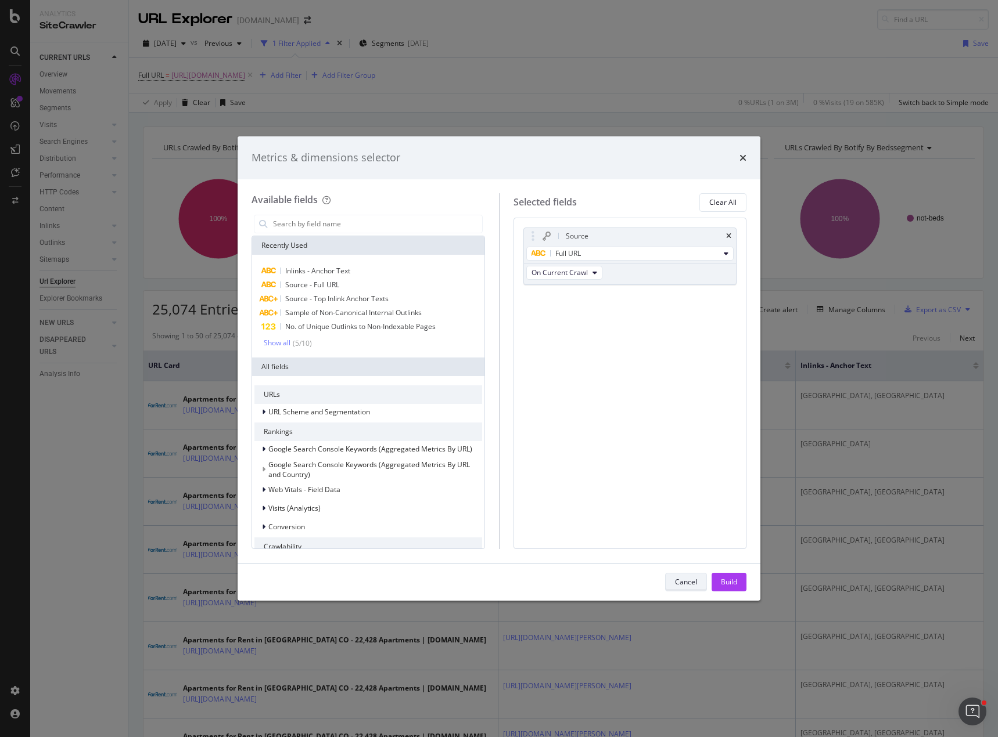
click at [689, 578] on div "Cancel" at bounding box center [686, 582] width 22 height 10
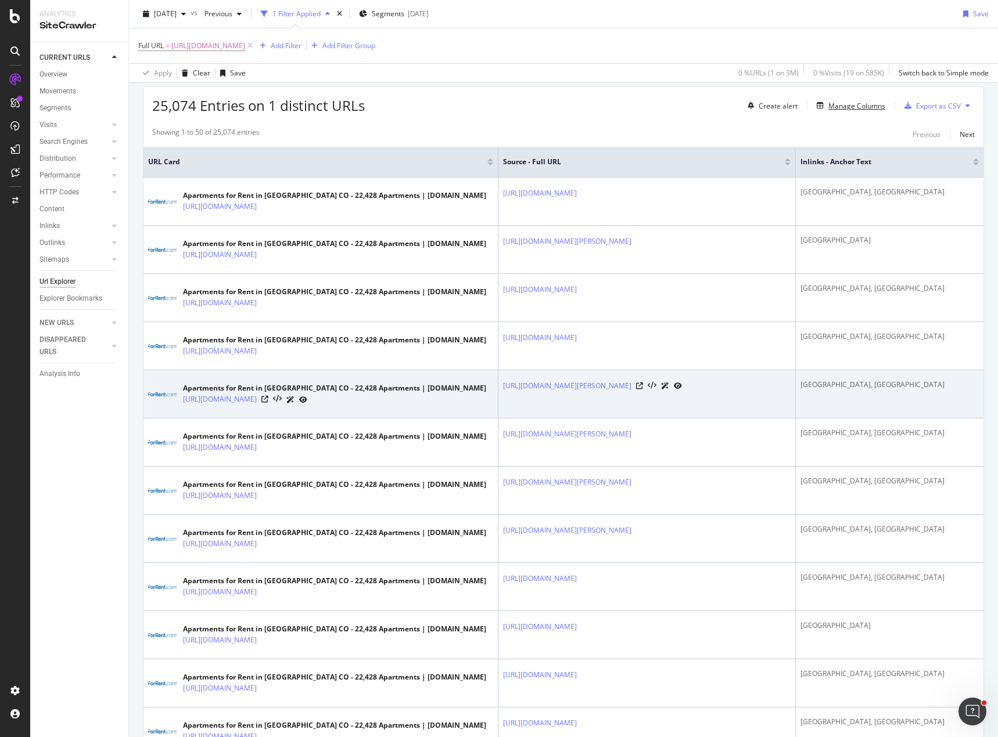
scroll to position [232, 0]
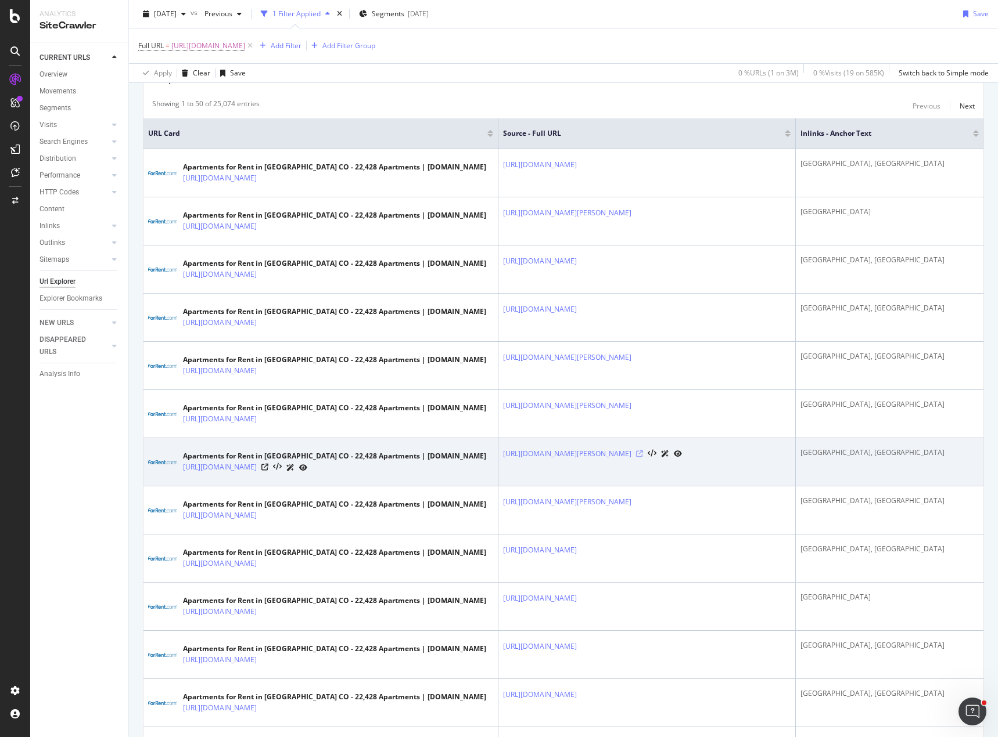
click at [643, 454] on icon at bounding box center [639, 454] width 7 height 7
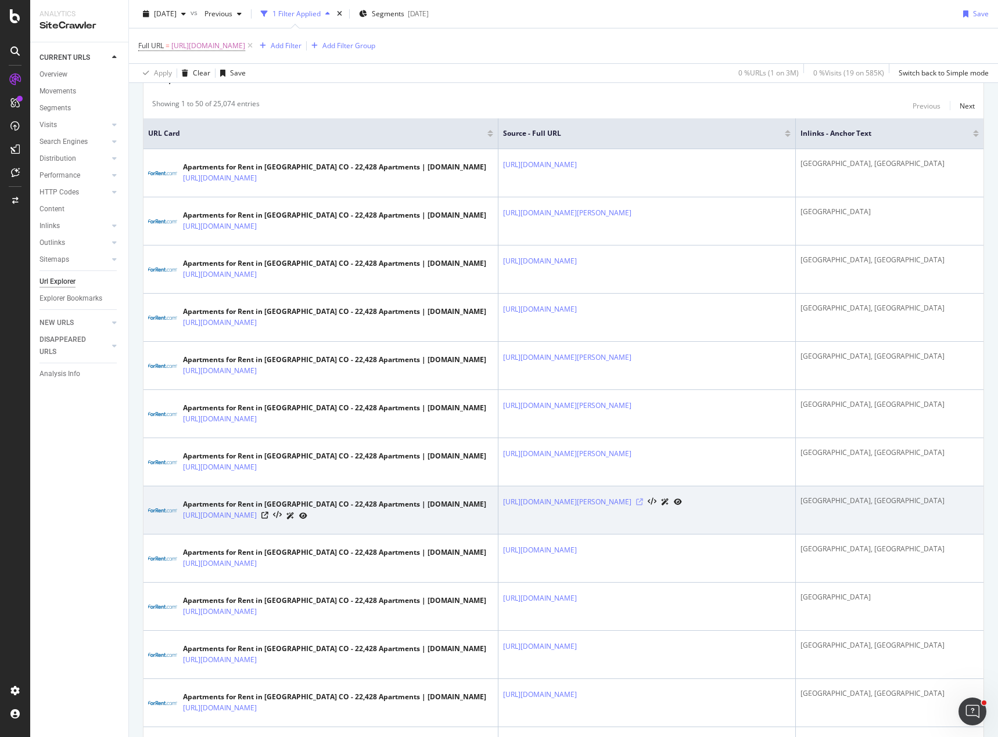
click at [643, 499] on icon at bounding box center [639, 502] width 7 height 7
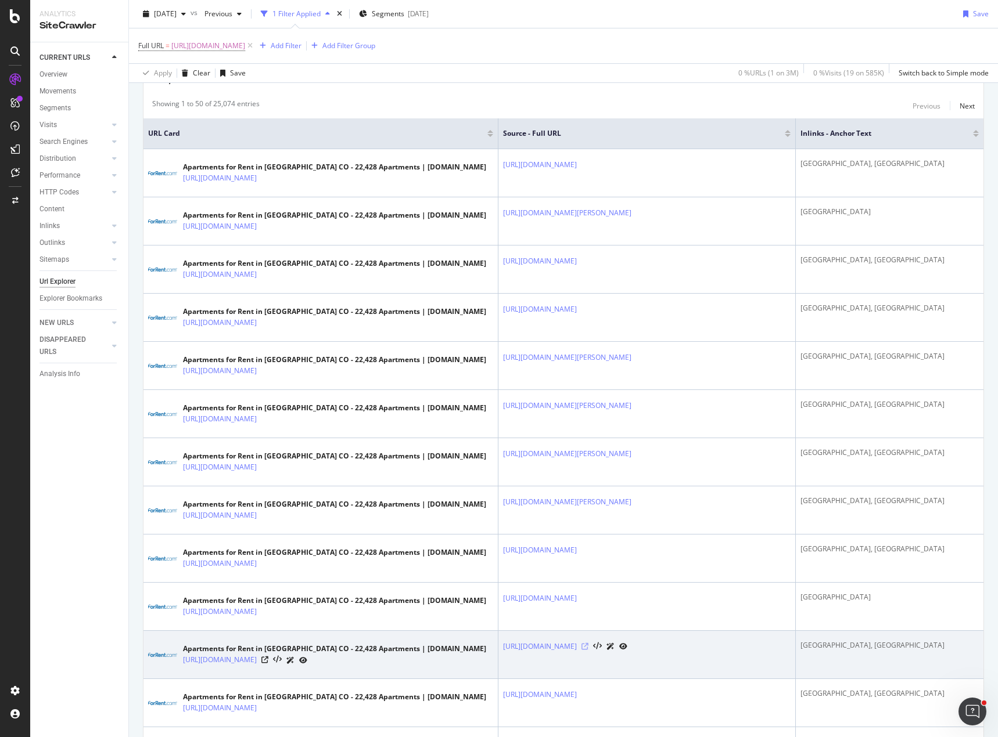
click at [588, 646] on icon at bounding box center [584, 646] width 7 height 7
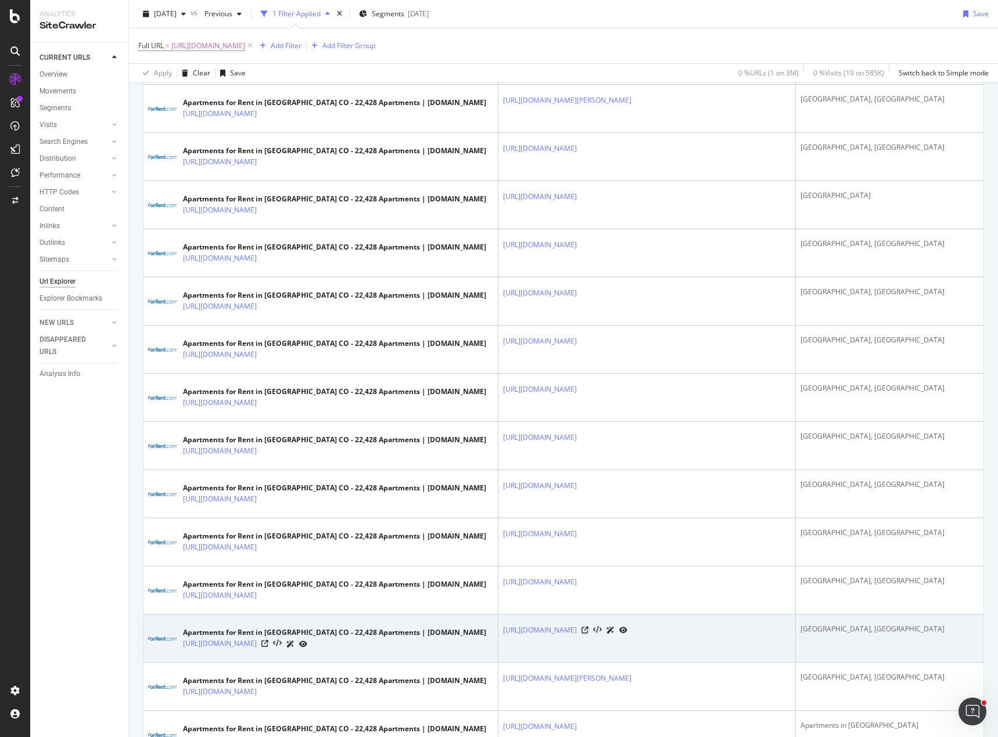
scroll to position [639, 0]
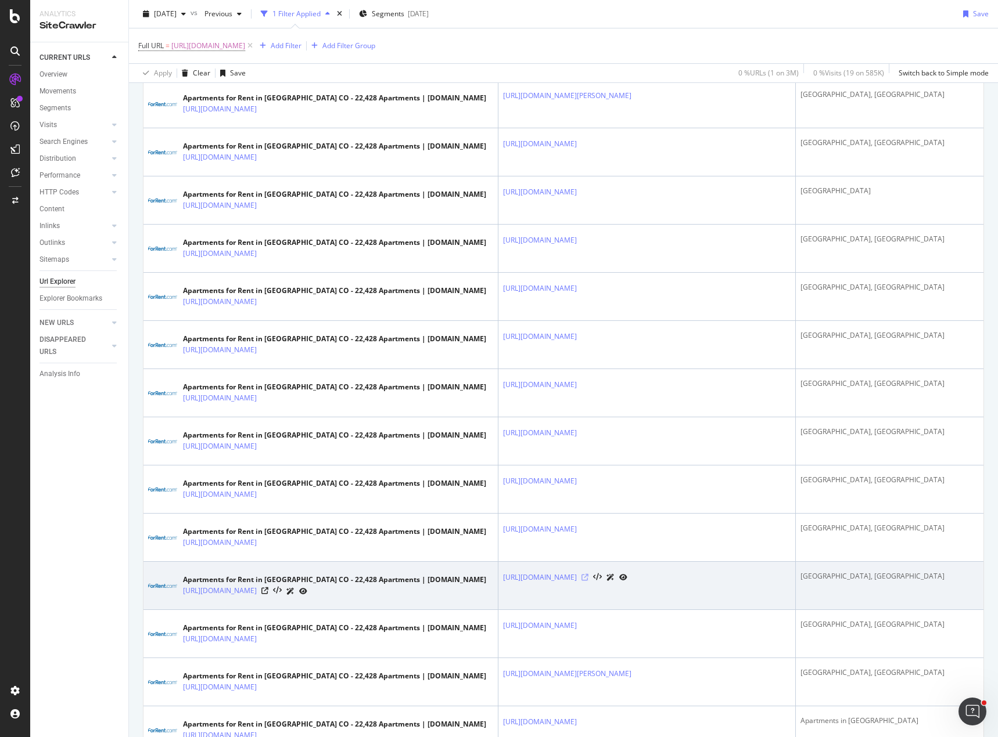
click at [588, 577] on icon at bounding box center [584, 577] width 7 height 7
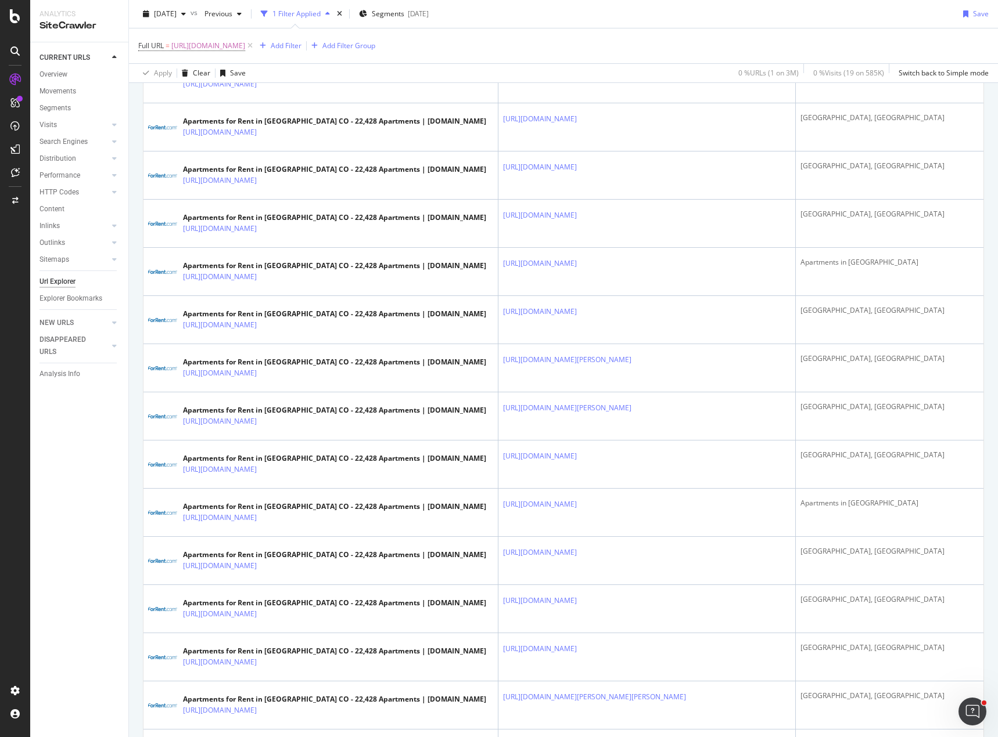
scroll to position [2121, 0]
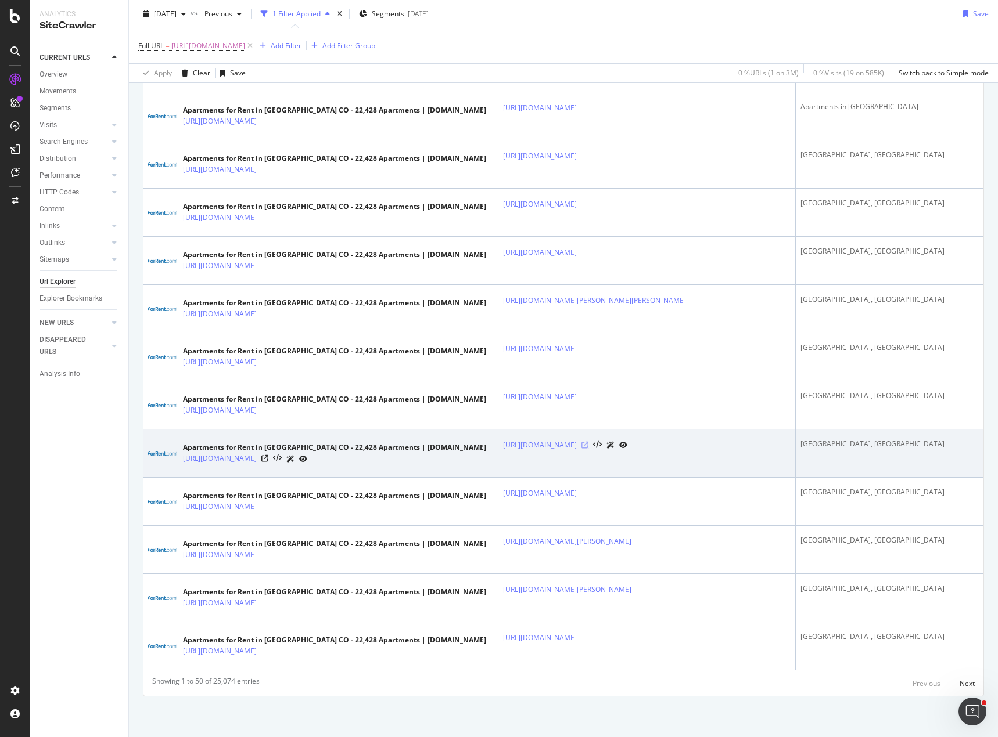
click at [588, 444] on icon at bounding box center [584, 445] width 7 height 7
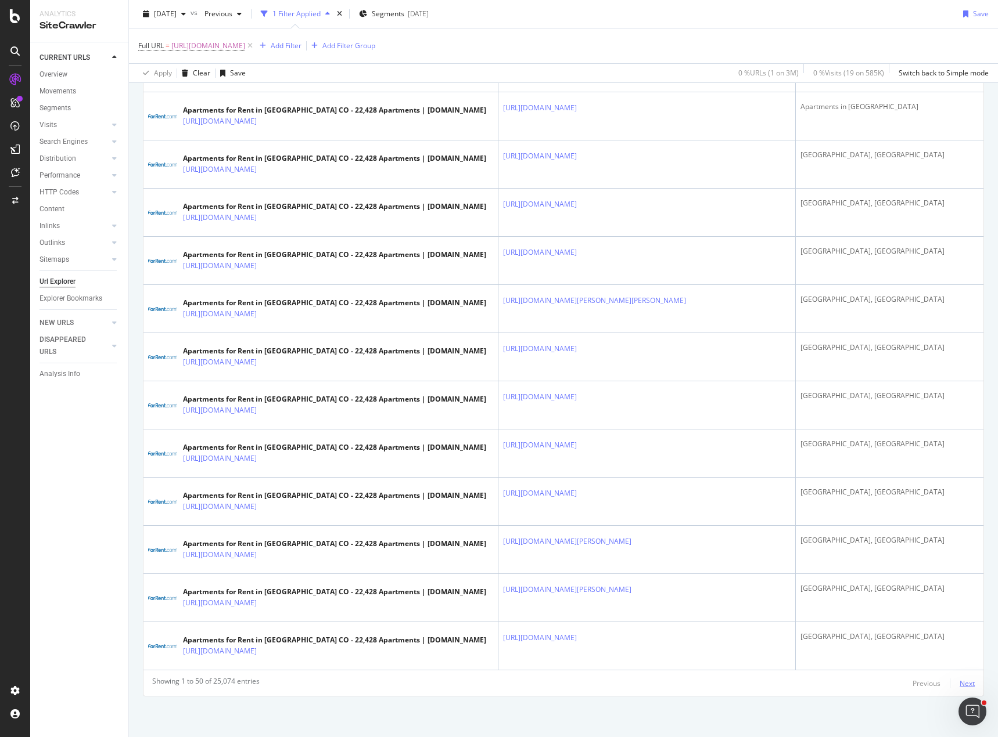
click at [959, 681] on div "Next" at bounding box center [966, 684] width 15 height 10
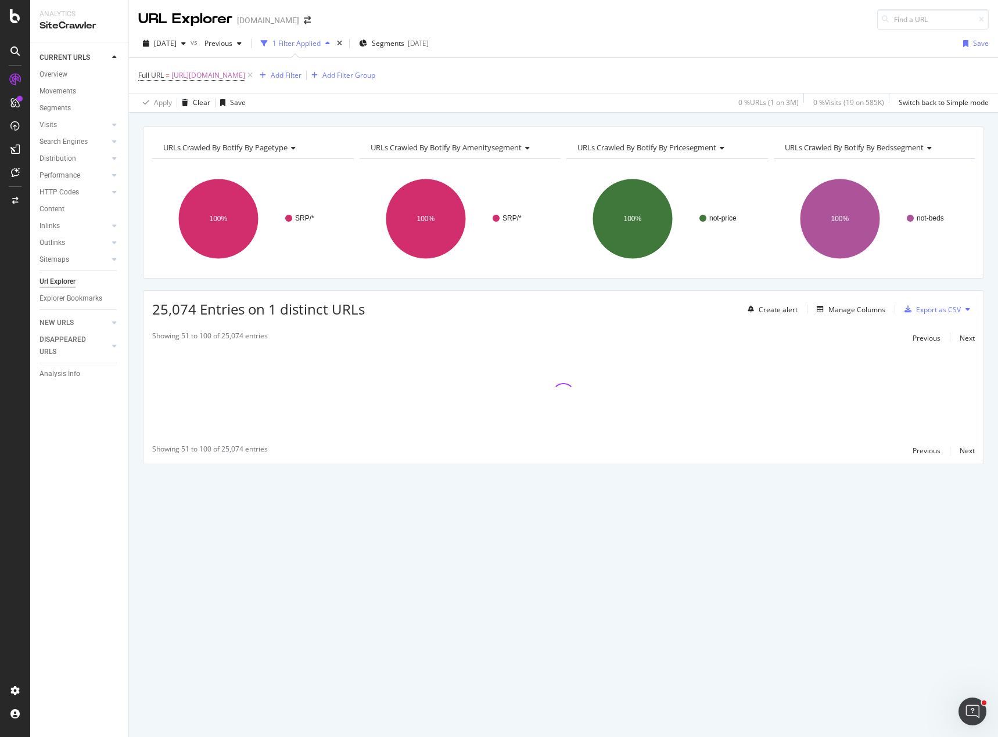
click at [630, 287] on div "URLs Crawled By Botify By pagetype Chart (by Value) Table Expand Export as CSV …" at bounding box center [563, 316] width 869 height 379
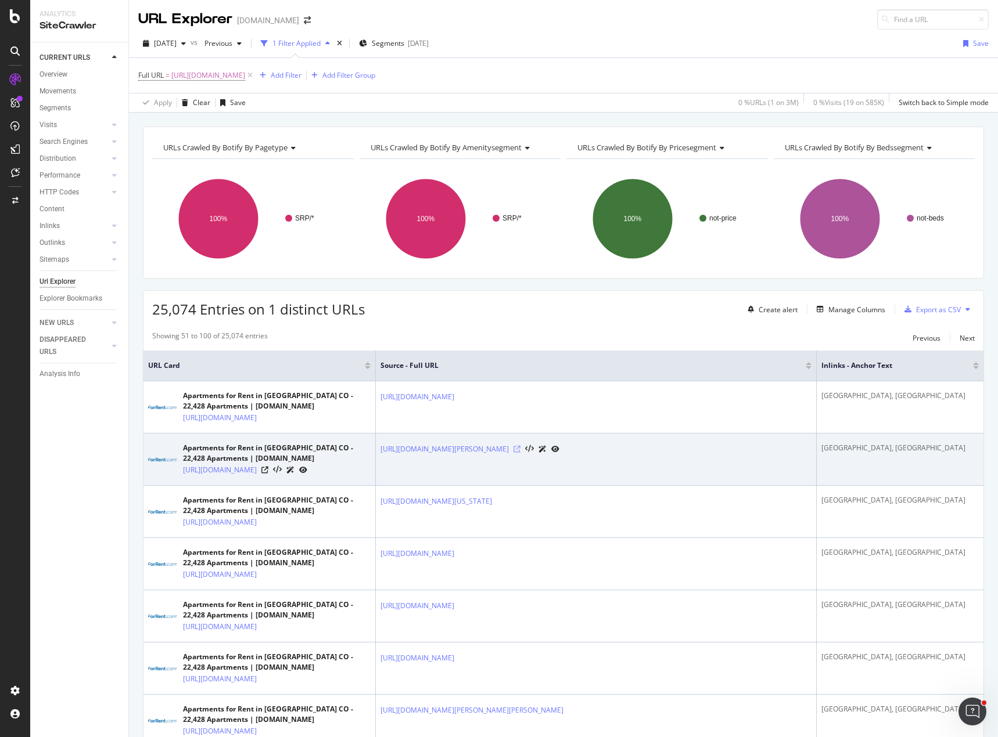
click at [520, 453] on icon at bounding box center [516, 449] width 7 height 7
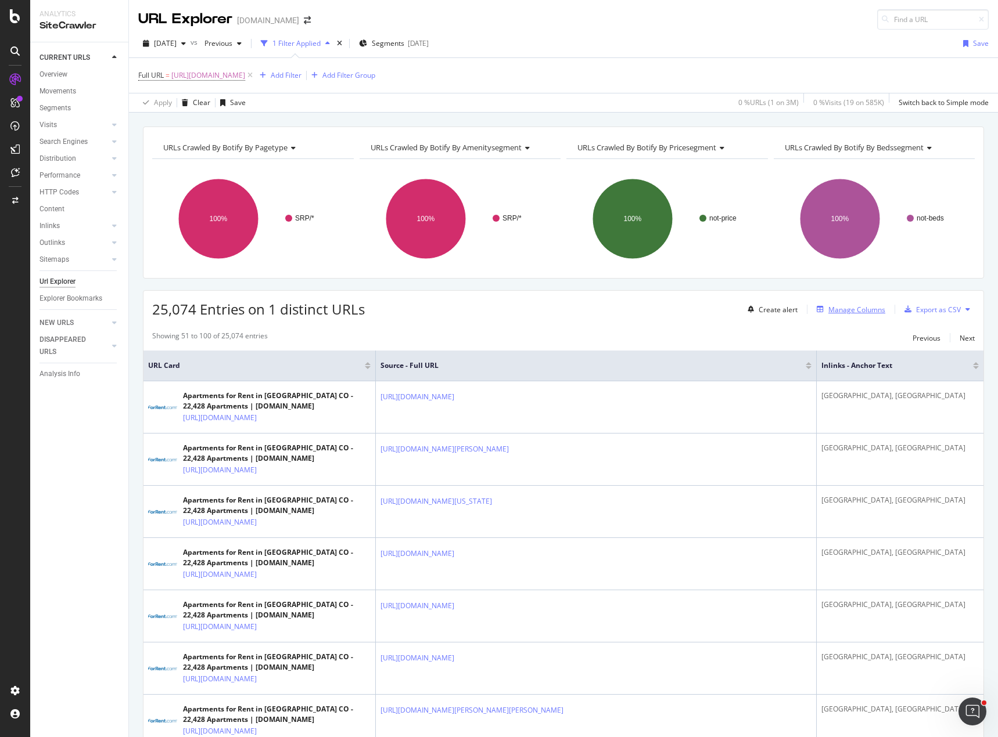
click at [849, 308] on div "Manage Columns" at bounding box center [856, 310] width 57 height 10
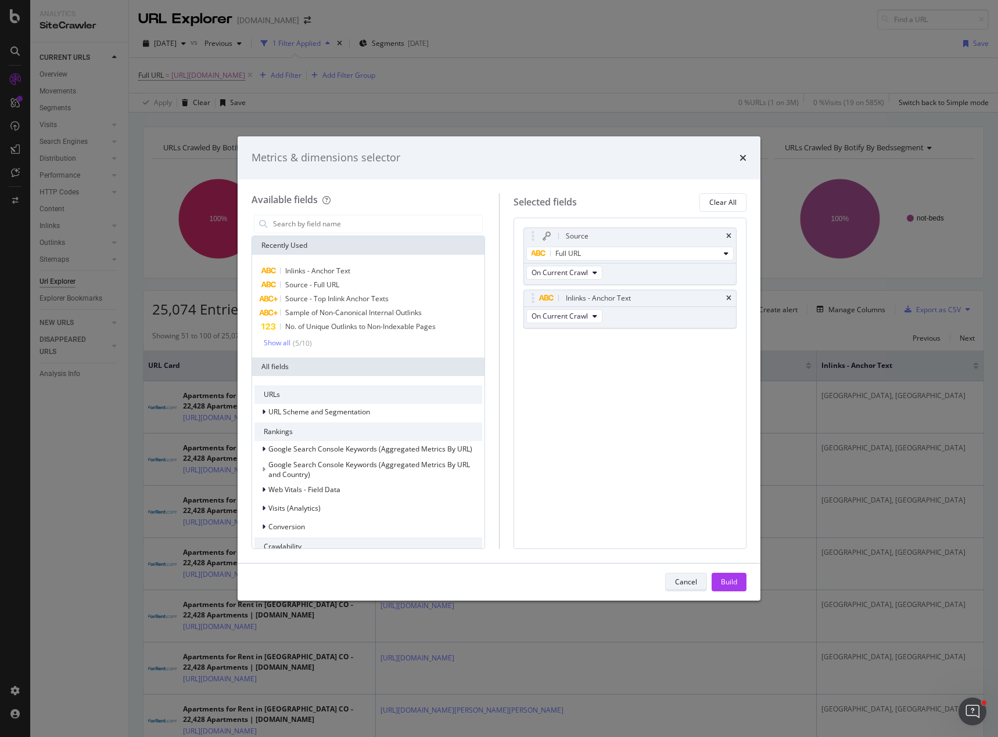
drag, startPoint x: 685, startPoint y: 582, endPoint x: 885, endPoint y: 355, distance: 302.8
click at [686, 580] on div "Cancel" at bounding box center [686, 582] width 22 height 10
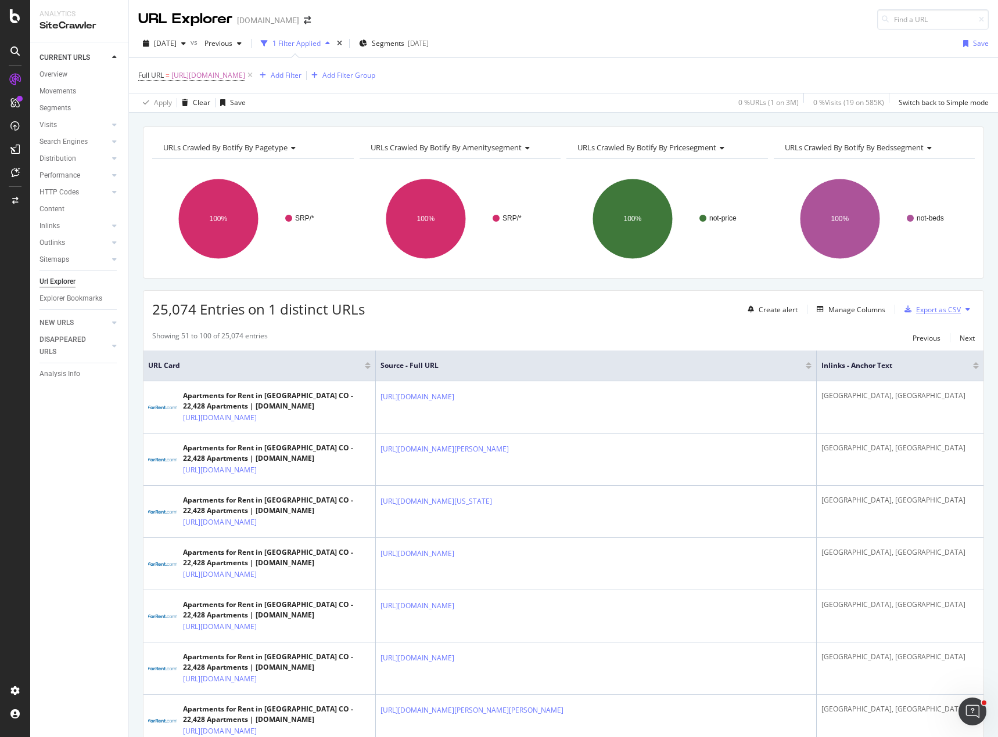
click at [934, 309] on div "Export as CSV" at bounding box center [938, 310] width 45 height 10
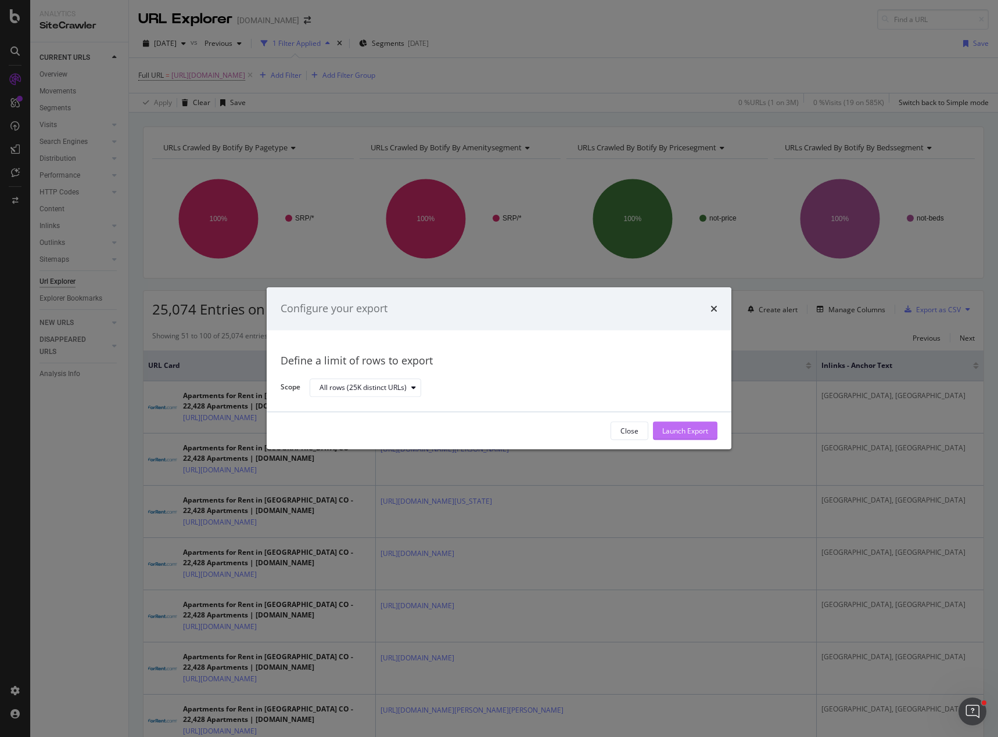
click at [683, 431] on div "Launch Export" at bounding box center [685, 431] width 46 height 10
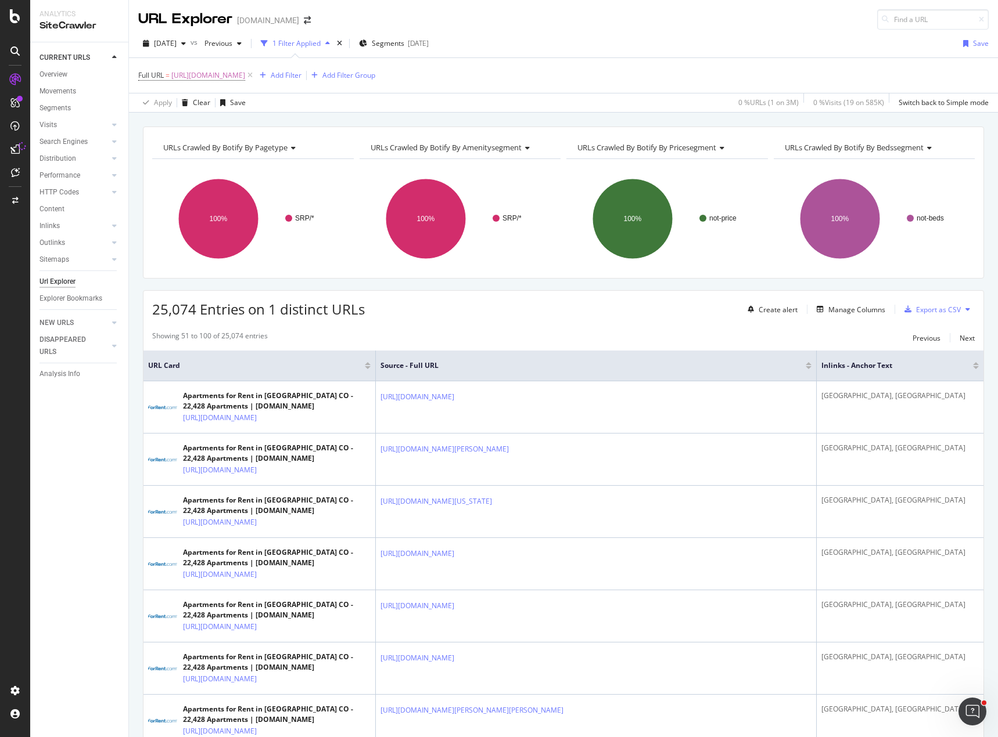
click at [633, 300] on div "25,074 Entries on 1 distinct URLs Create alert Manage Columns Export as CSV" at bounding box center [563, 305] width 840 height 28
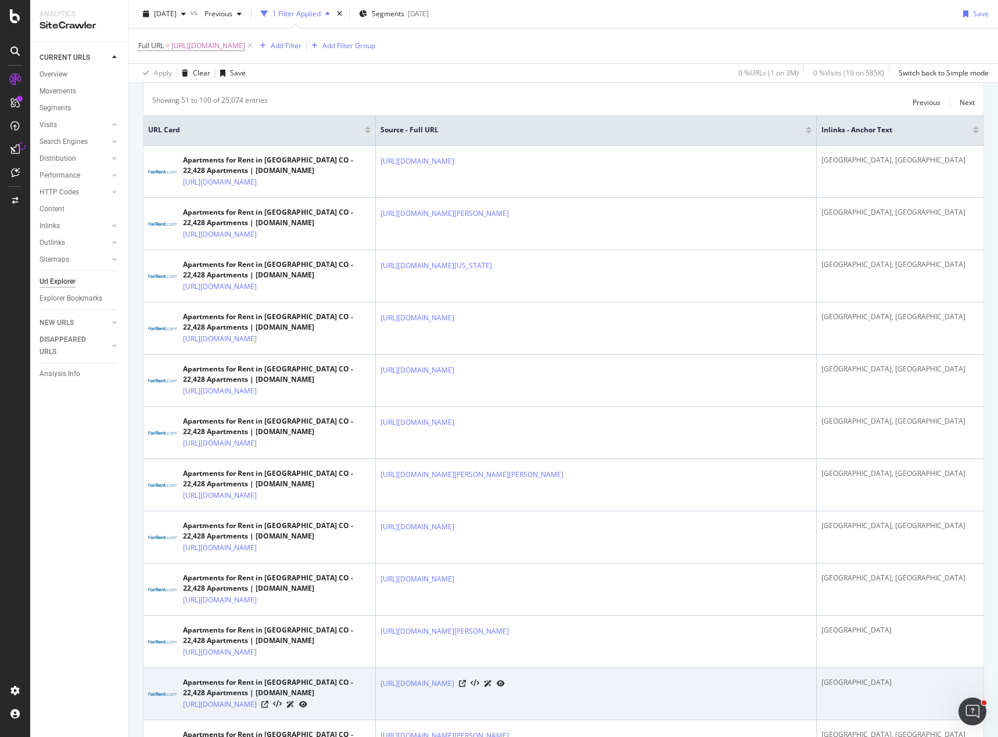
scroll to position [465, 0]
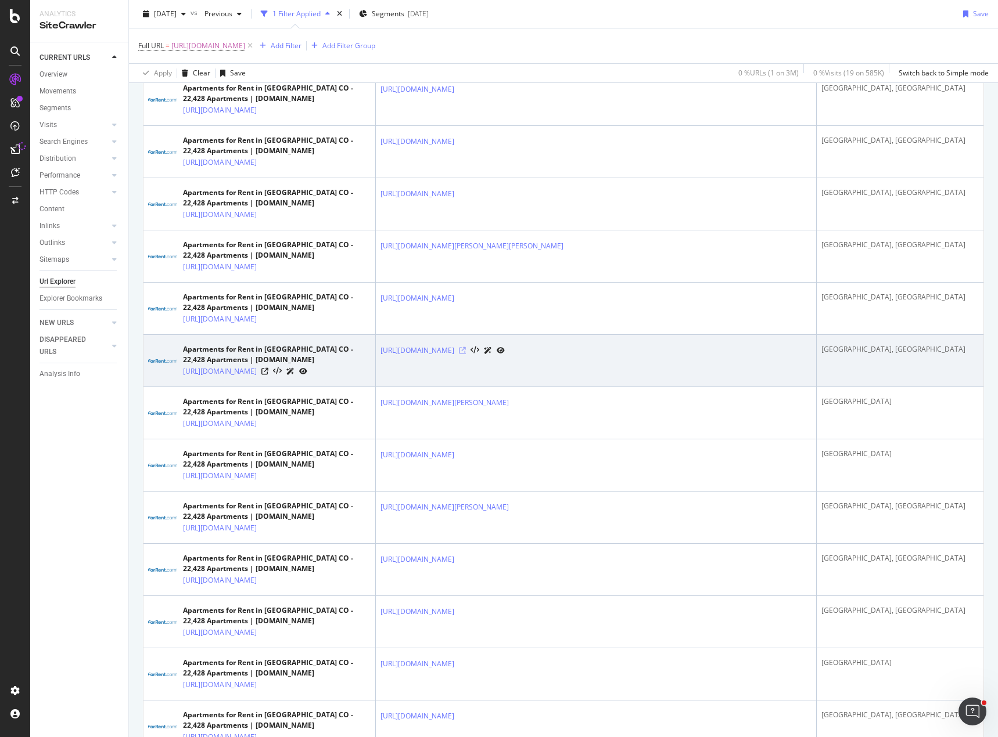
click at [466, 354] on icon at bounding box center [462, 350] width 7 height 7
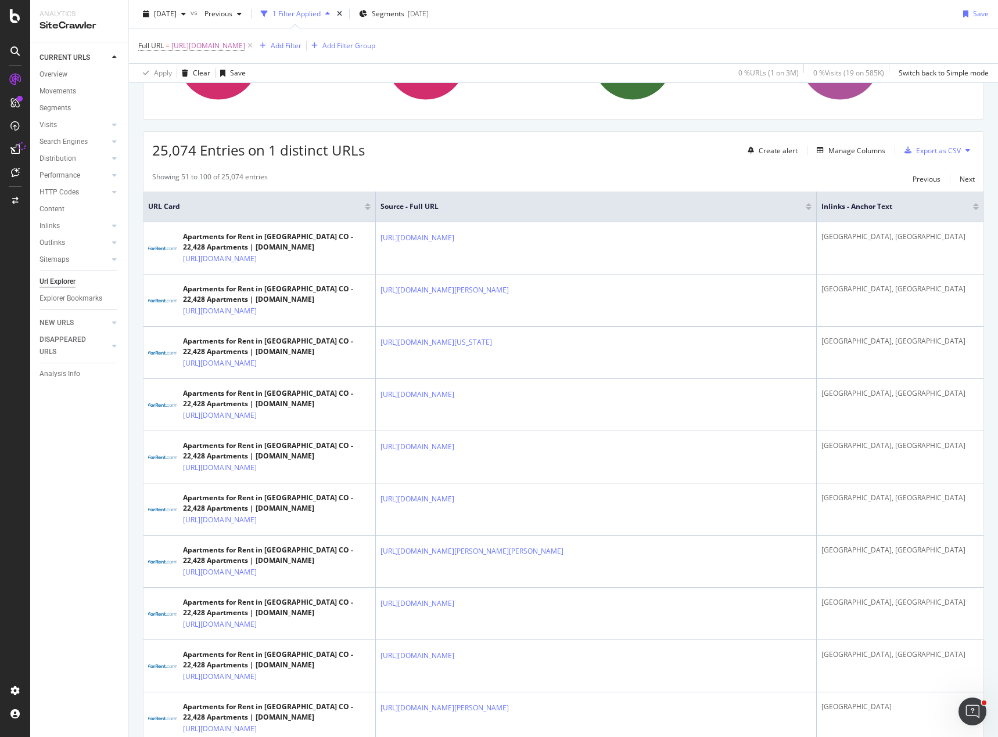
scroll to position [0, 0]
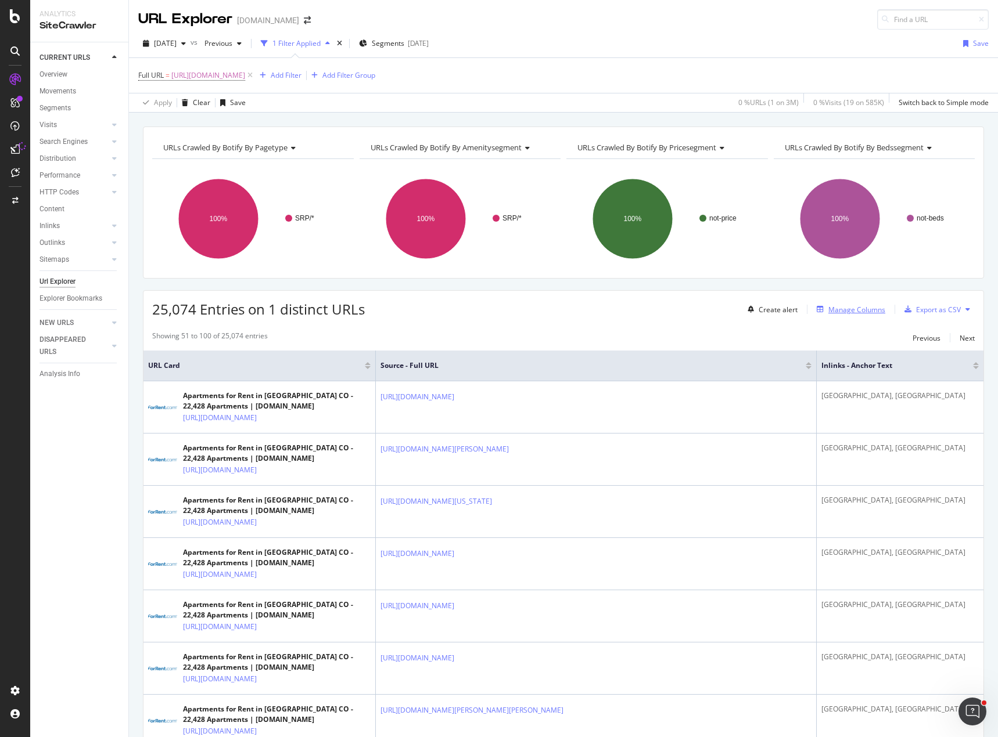
click at [840, 310] on div "Manage Columns" at bounding box center [856, 310] width 57 height 10
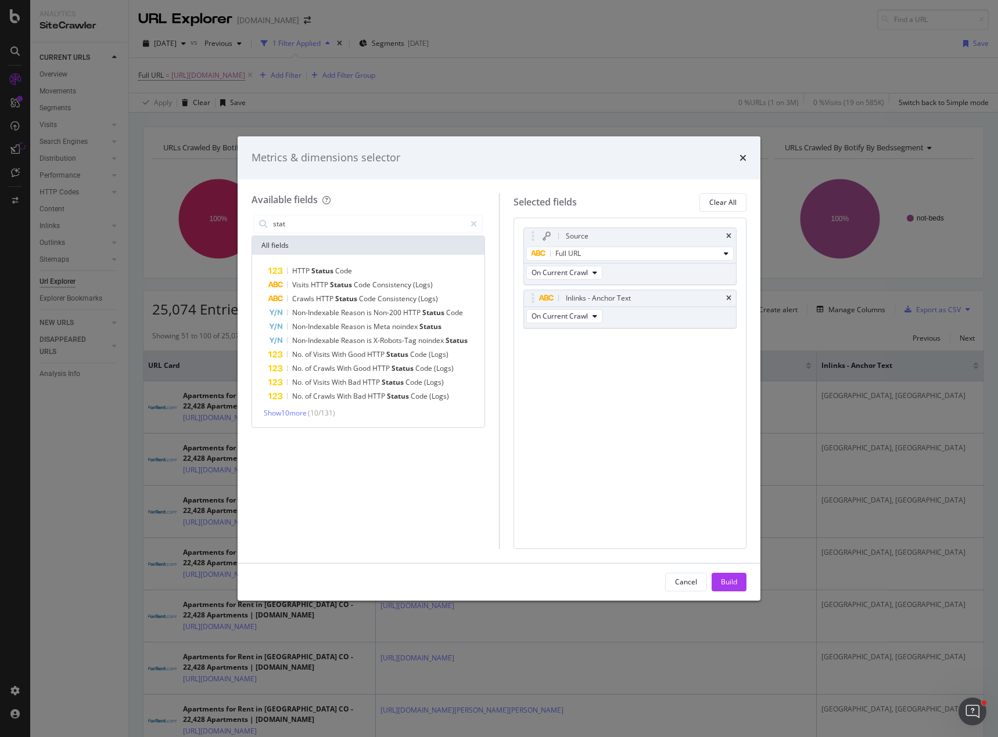
click at [613, 368] on div "Source Full URL On Current Crawl Inlinks - Anchor Text On Current Crawl You can…" at bounding box center [629, 384] width 233 height 332
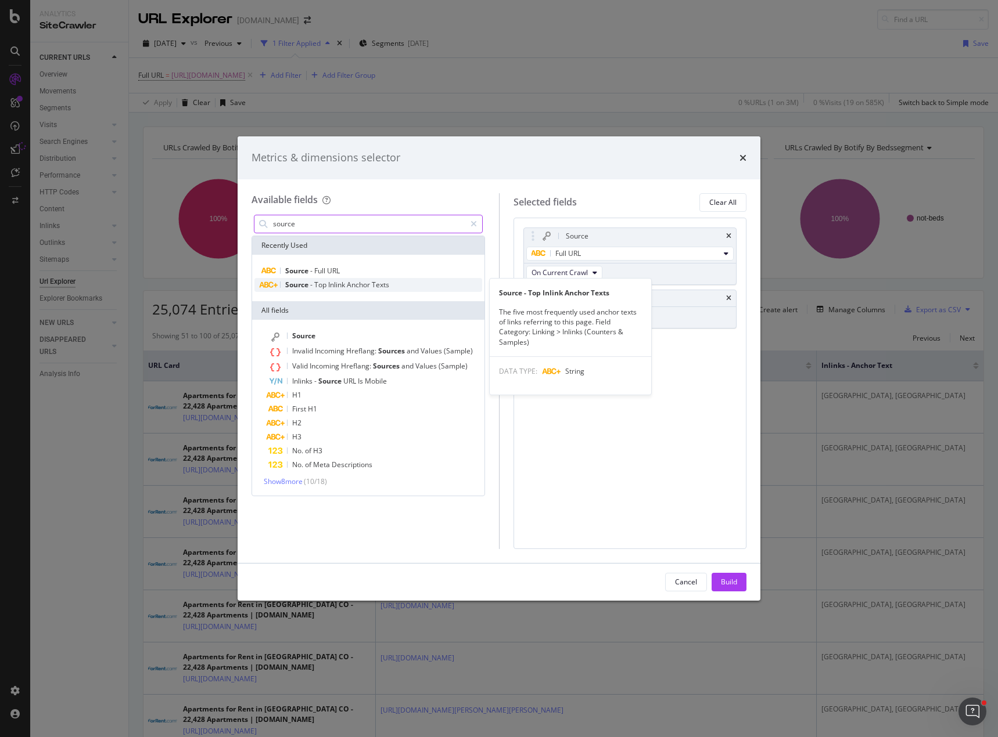
type input "source"
click at [342, 289] on span "Inlink" at bounding box center [337, 285] width 19 height 10
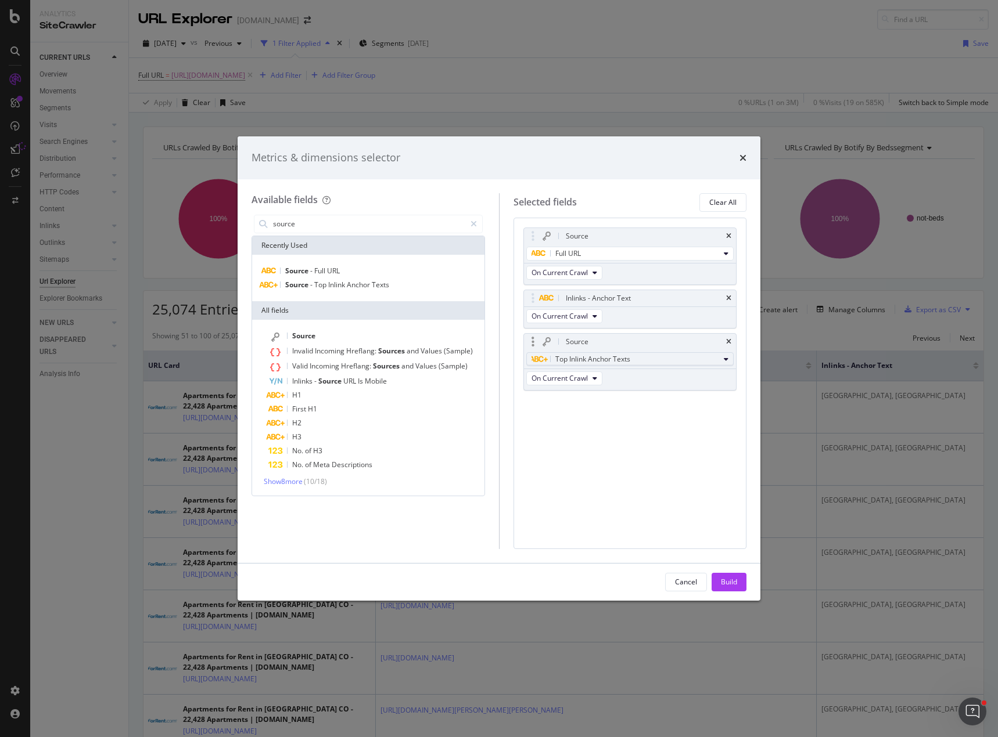
click at [634, 365] on div "Top Inlink Anchor Texts" at bounding box center [625, 359] width 188 height 14
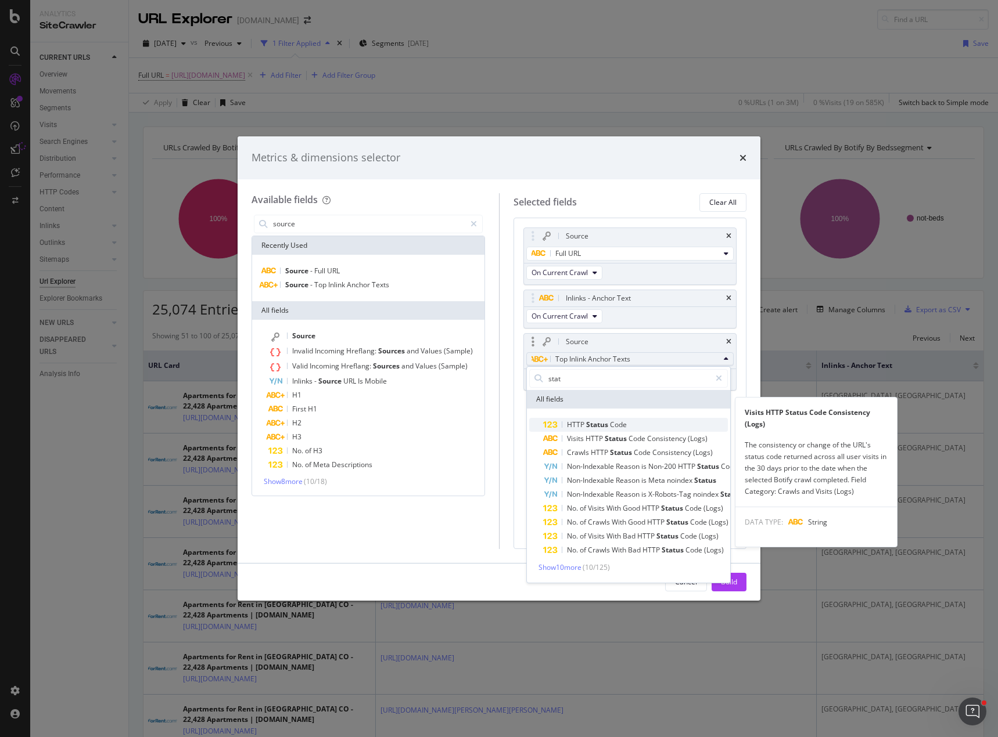
type input "stat"
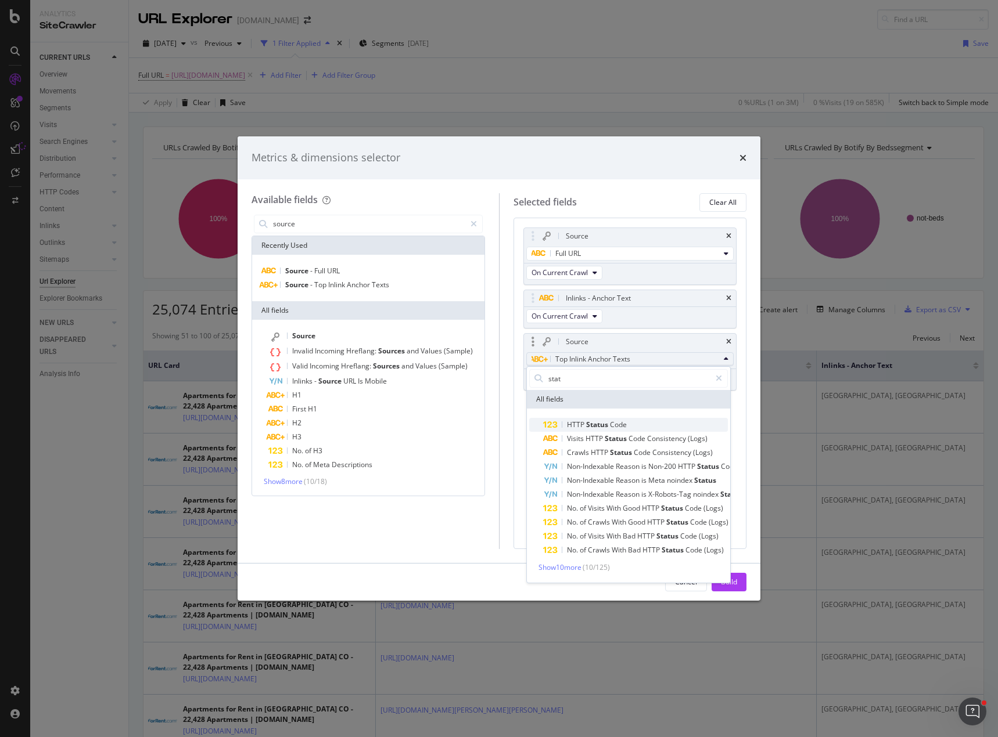
click at [593, 427] on span "Status" at bounding box center [598, 425] width 24 height 10
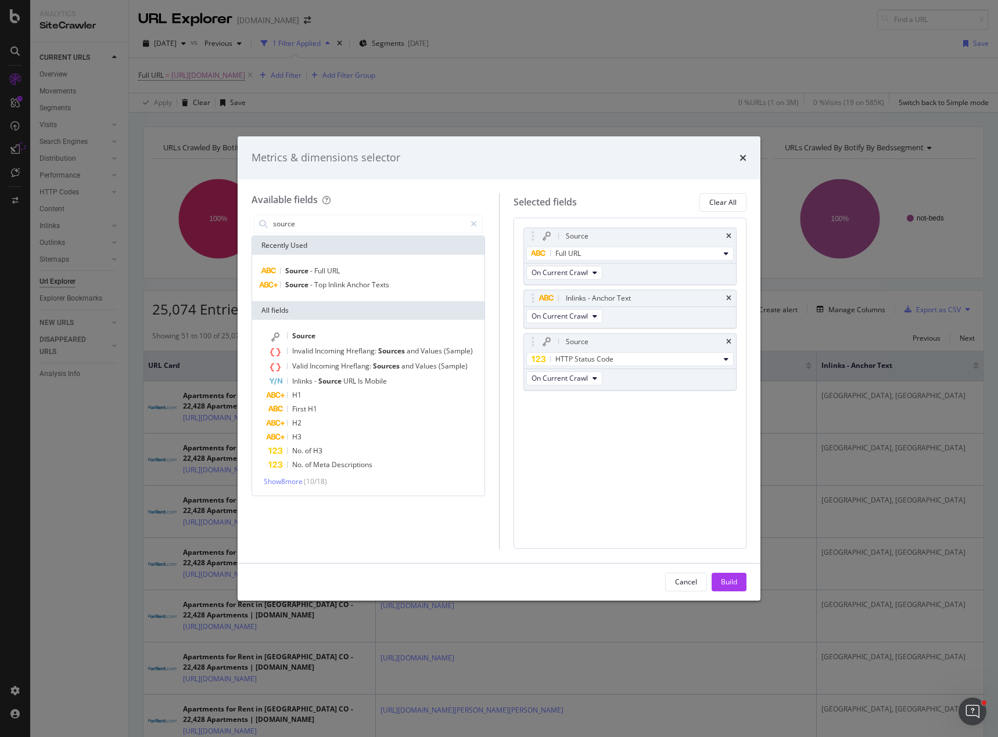
click at [729, 584] on div "Build" at bounding box center [729, 582] width 16 height 10
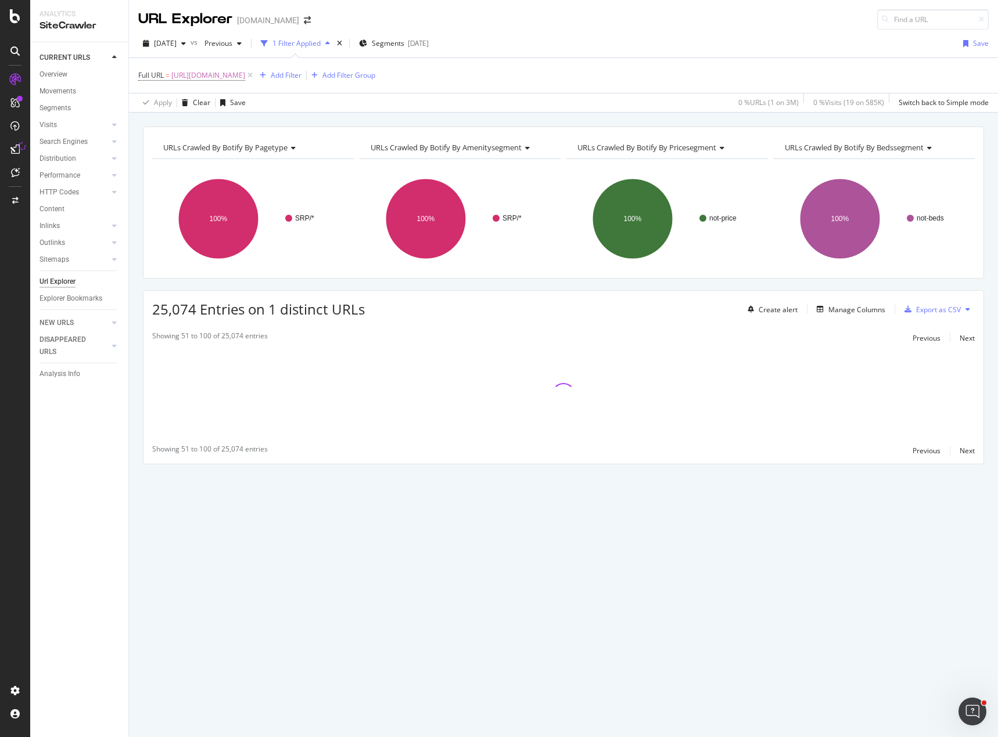
click at [497, 282] on div "URLs Crawled By Botify By pagetype Chart (by Value) Table Expand Export as CSV …" at bounding box center [563, 316] width 869 height 379
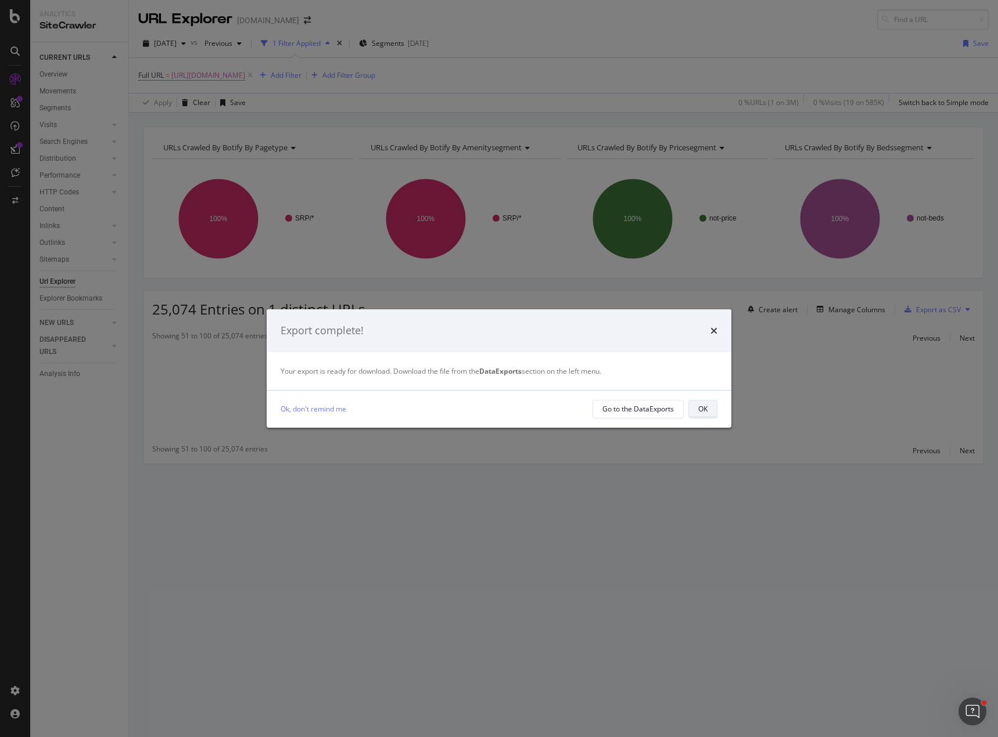
click at [704, 411] on div "OK" at bounding box center [702, 409] width 9 height 10
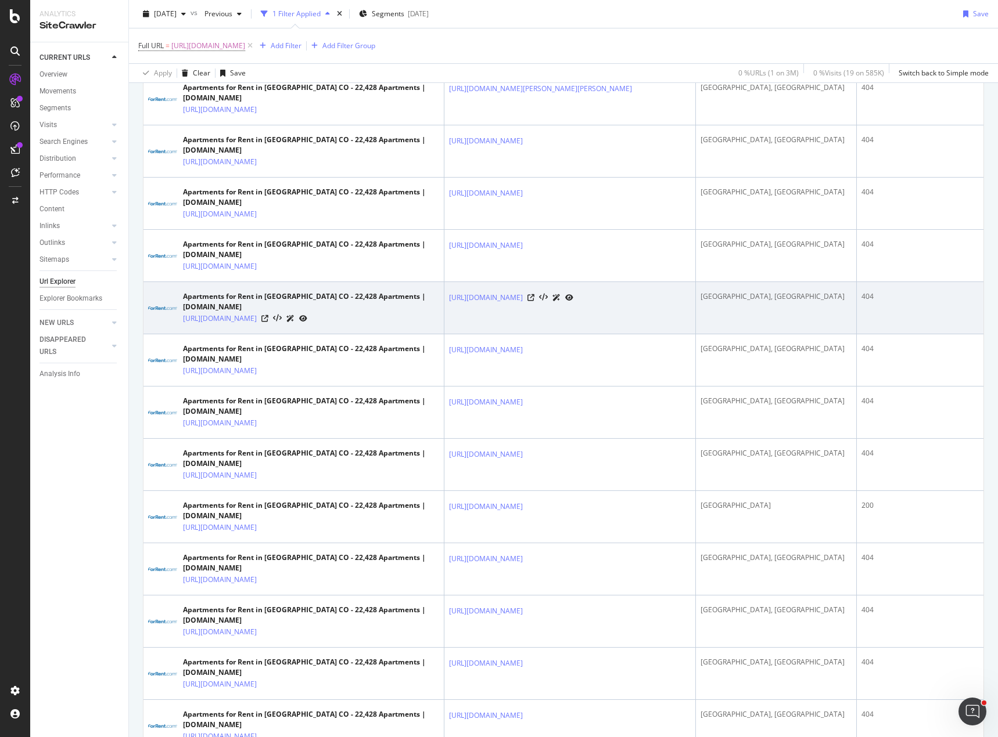
scroll to position [2121, 0]
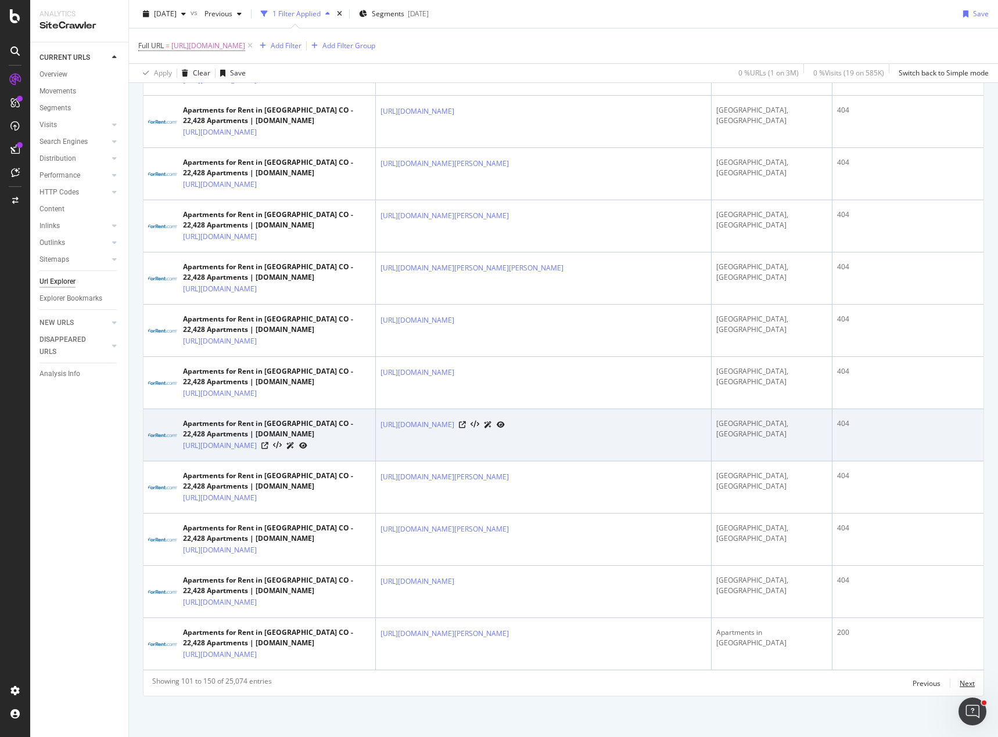
scroll to position [2876, 0]
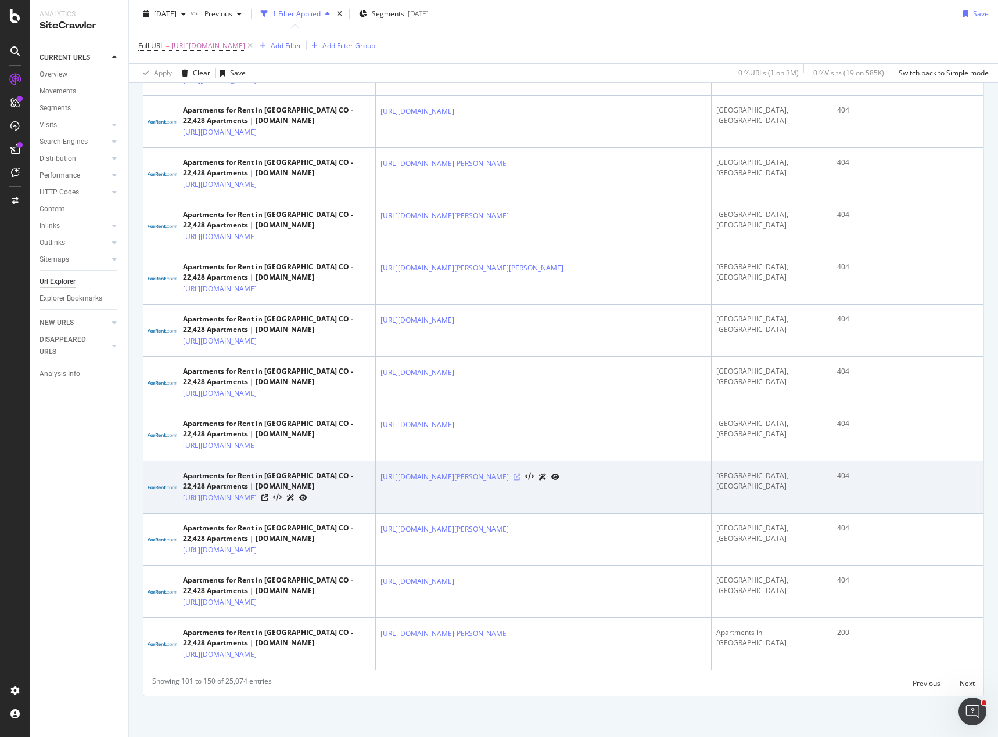
click at [520, 474] on icon at bounding box center [516, 477] width 7 height 7
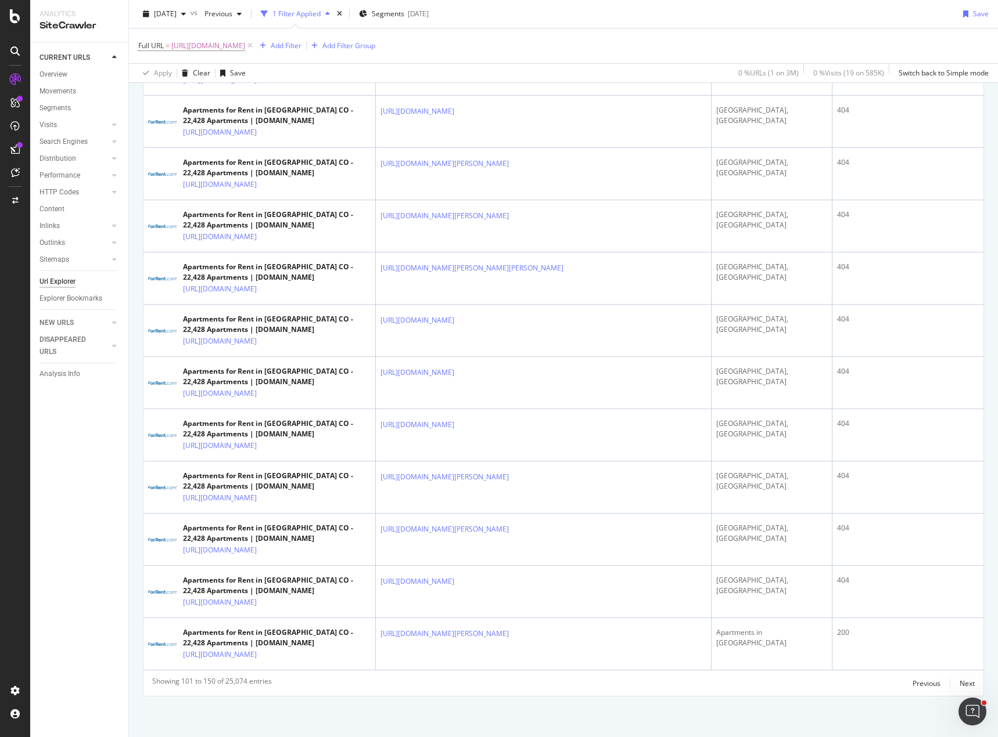
click at [756, 34] on div "Full URL = [URL][DOMAIN_NAME] Add Filter Add Filter Group" at bounding box center [563, 45] width 850 height 35
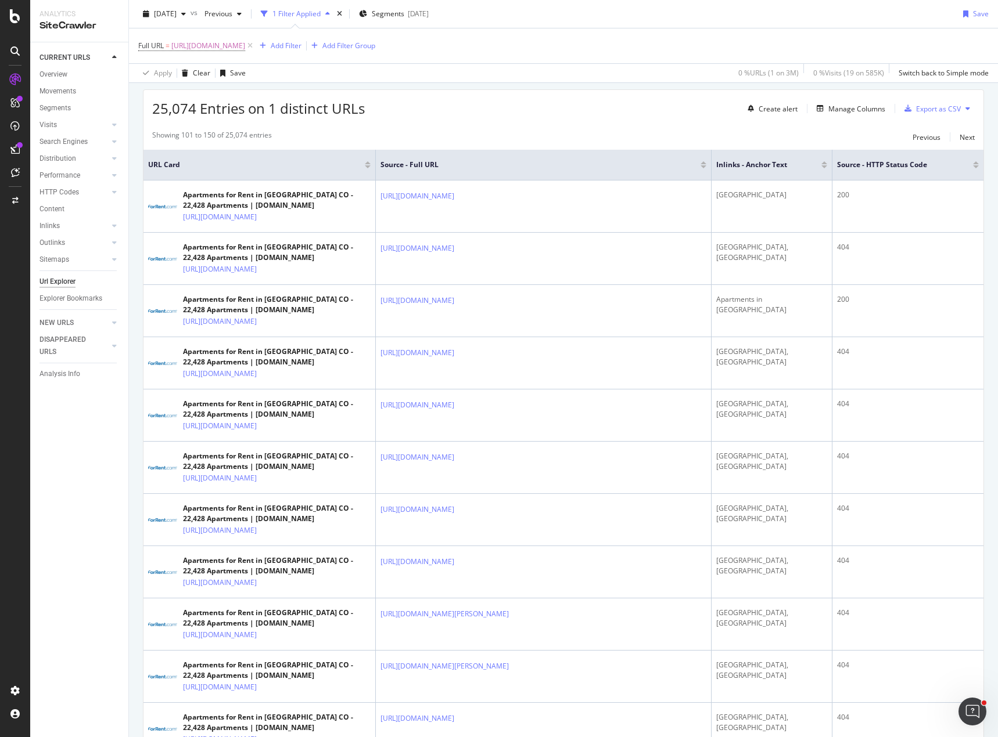
scroll to position [0, 0]
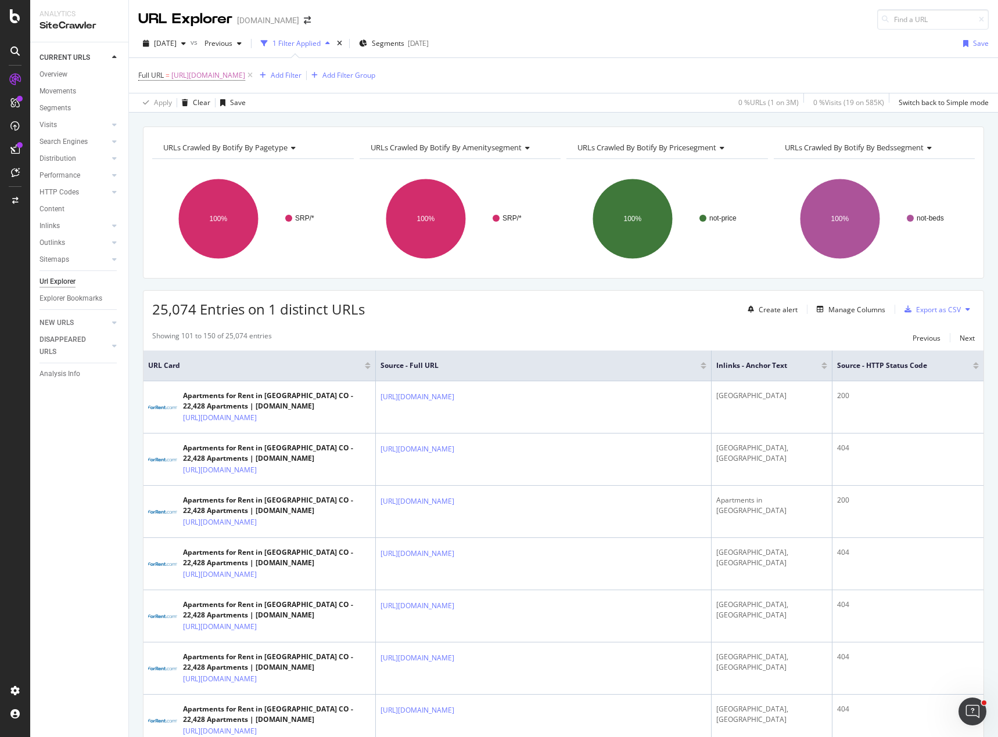
click at [230, 67] on span "[URL][DOMAIN_NAME]" at bounding box center [208, 75] width 74 height 16
click at [221, 123] on input "[URL][DOMAIN_NAME]" at bounding box center [204, 123] width 110 height 19
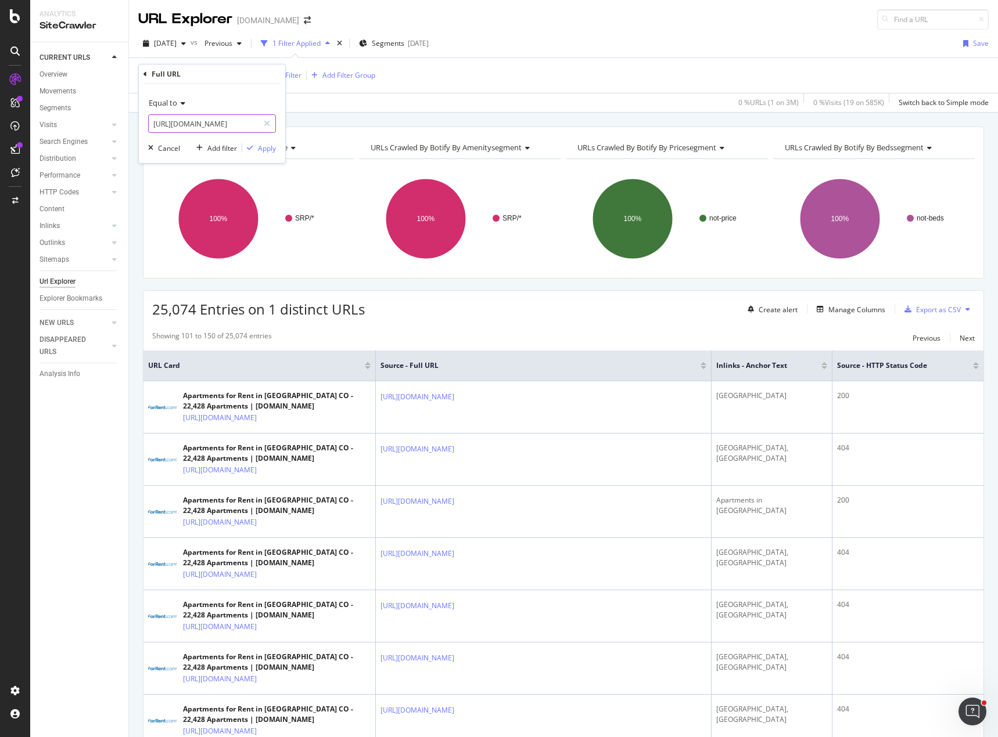
click at [221, 123] on input "[URL][DOMAIN_NAME]" at bounding box center [204, 123] width 110 height 19
paste input "A/metro-Los+Angeles/[GEOGRAPHIC_DATA]+[PERSON_NAME]"
type input "[URL][DOMAIN_NAME][PERSON_NAME]"
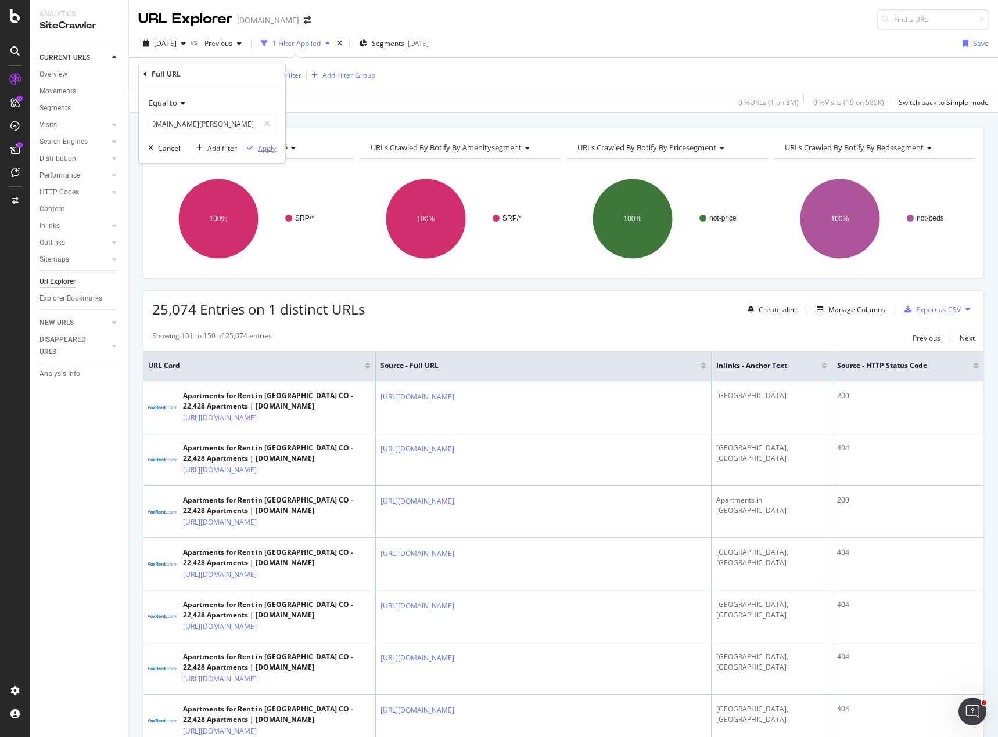
scroll to position [0, 0]
click at [271, 148] on div "Apply" at bounding box center [267, 148] width 18 height 10
